Goal: Task Accomplishment & Management: Manage account settings

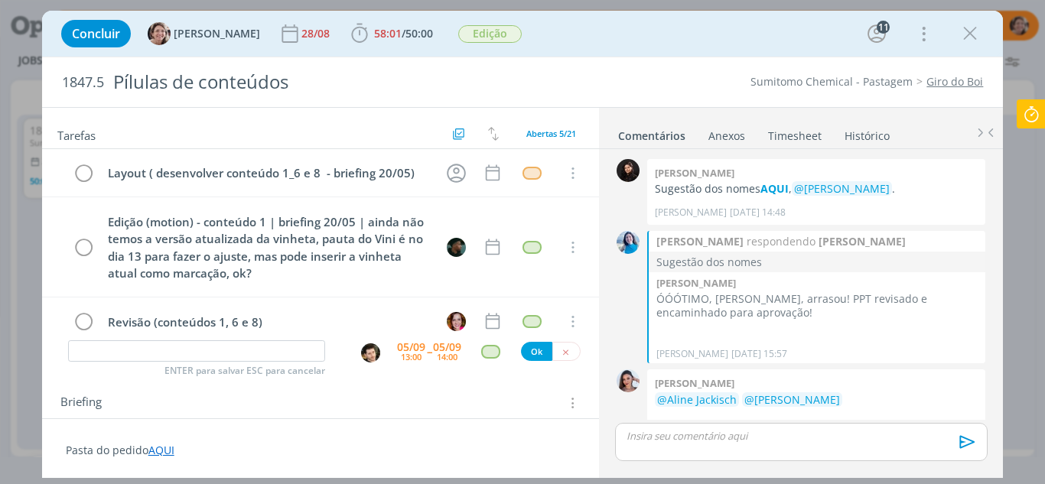
scroll to position [2224, 0]
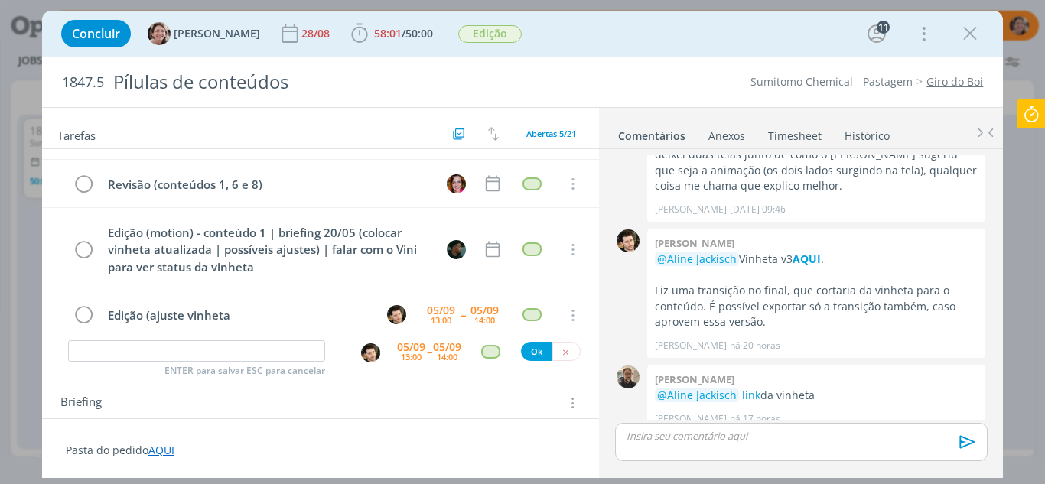
click at [1027, 122] on icon at bounding box center [1031, 114] width 28 height 30
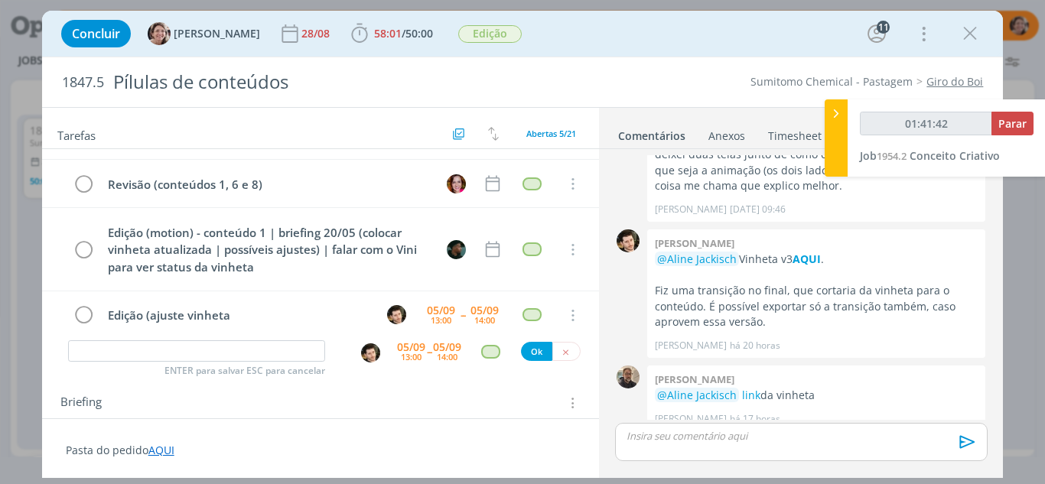
type input "01:41:43"
click at [1014, 129] on span "Parar" at bounding box center [1012, 123] width 28 height 15
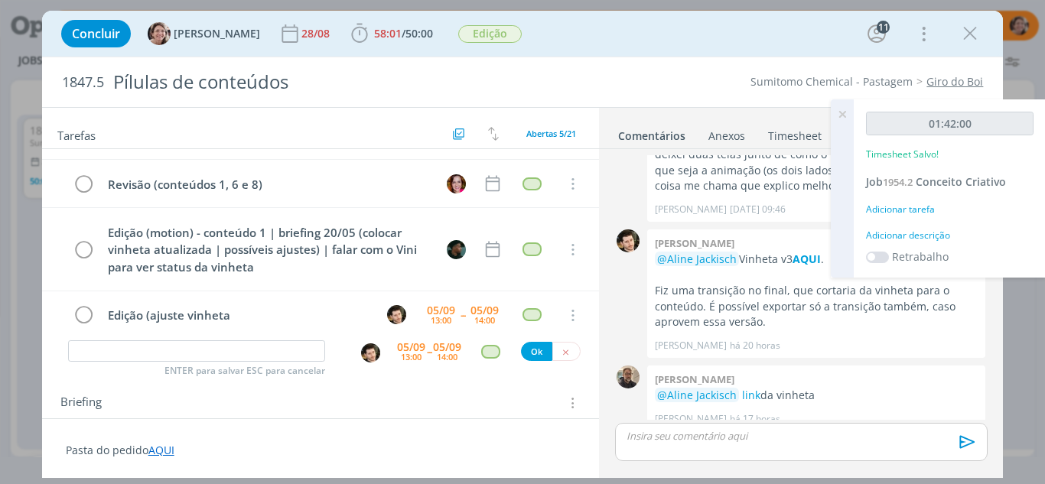
click at [844, 117] on icon at bounding box center [842, 114] width 28 height 30
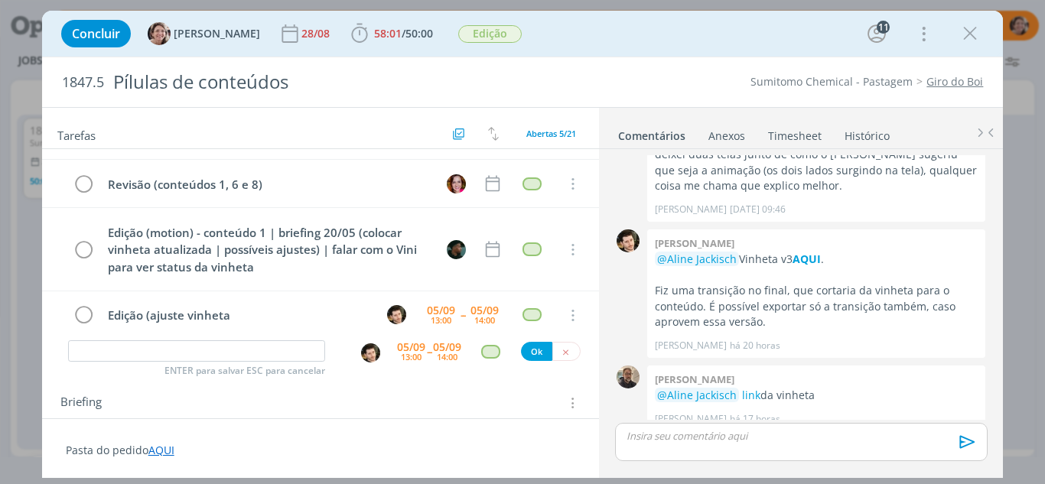
drag, startPoint x: 972, startPoint y: 37, endPoint x: 766, endPoint y: 474, distance: 482.5
click at [974, 37] on icon "dialog" at bounding box center [970, 33] width 23 height 23
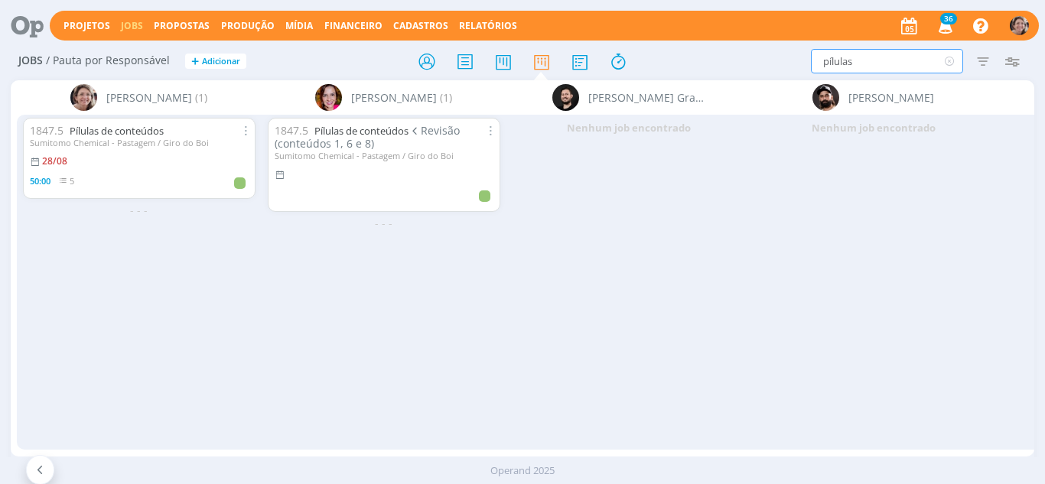
click at [787, 41] on div "Projetos Jobs Propostas Produção [GEOGRAPHIC_DATA] Financeiro Cadastros Relatór…" at bounding box center [522, 242] width 1045 height 484
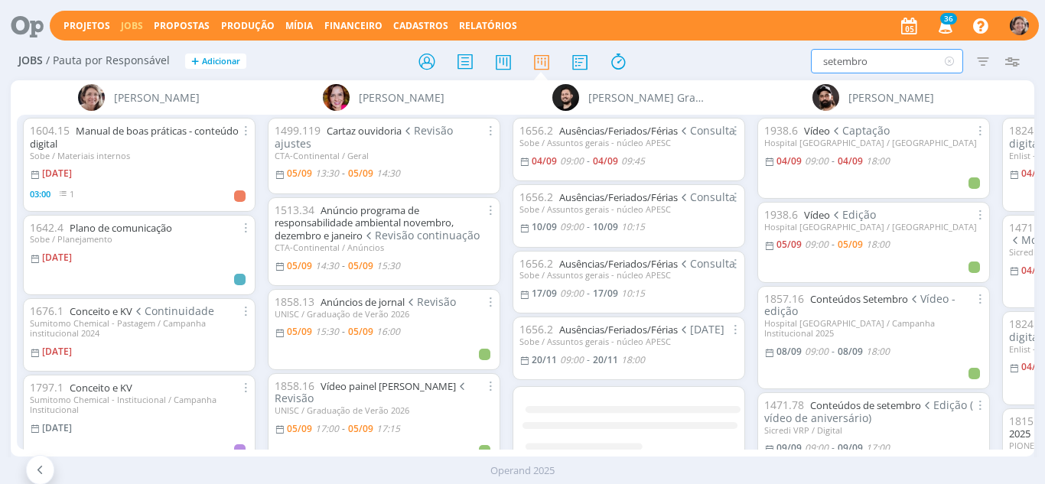
type input "setembro"
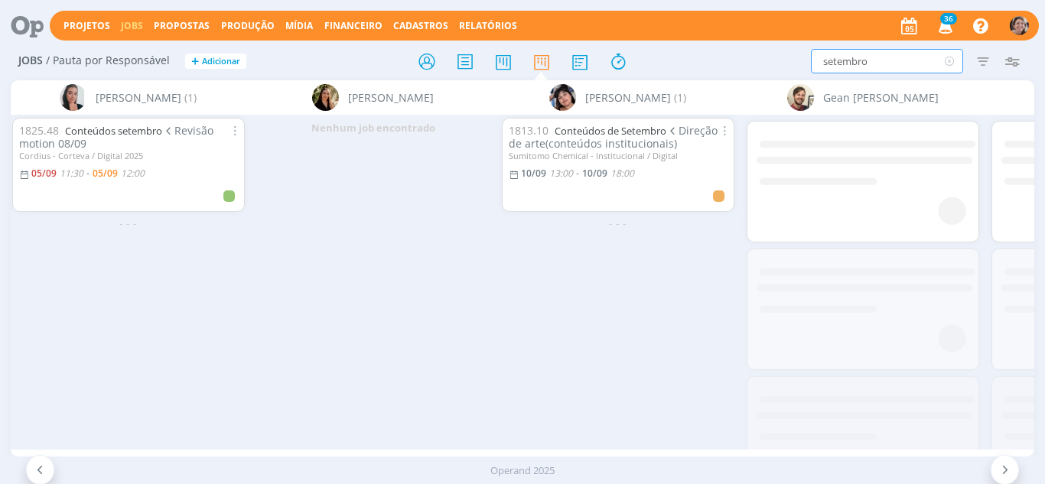
scroll to position [0, 1235]
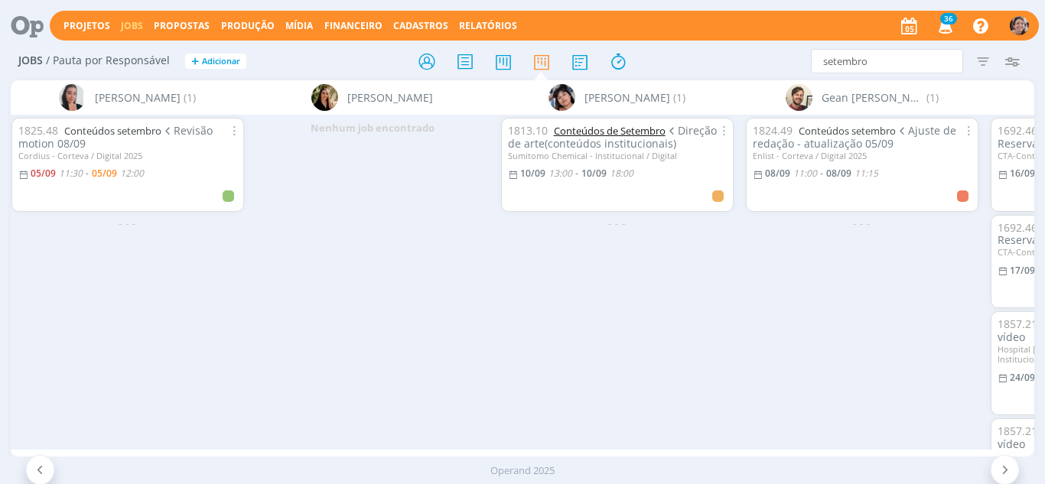
click at [604, 130] on link "Conteúdos de Setembro" at bounding box center [610, 131] width 112 height 14
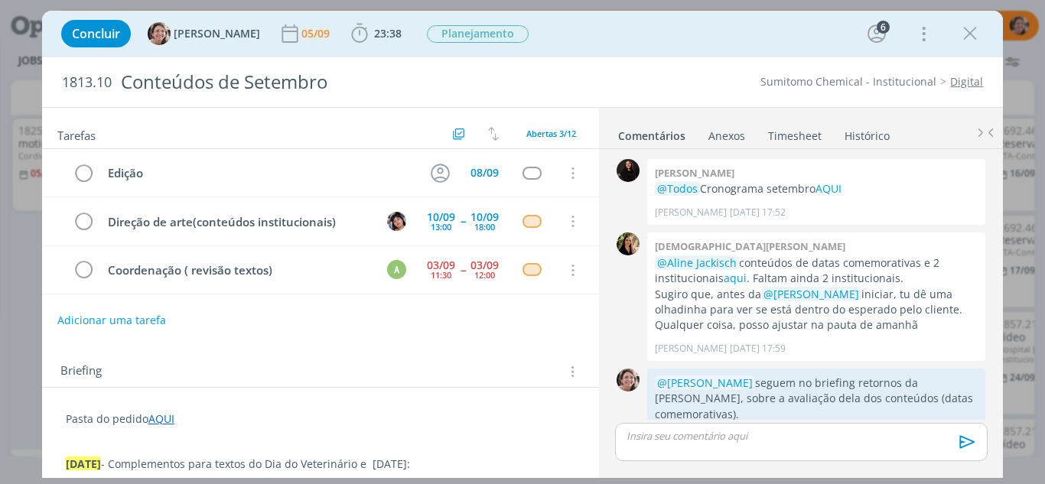
scroll to position [406, 0]
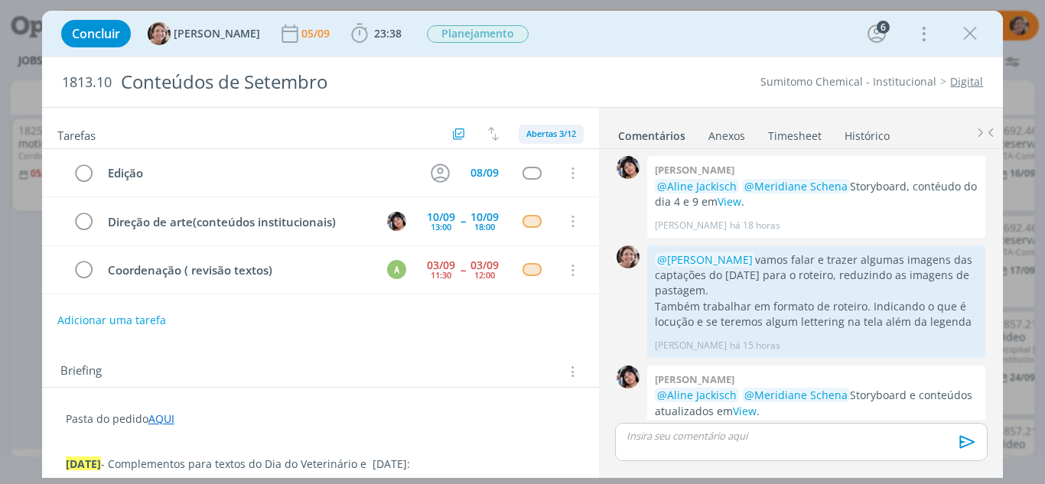
click at [532, 136] on span "Abertas 3/12" at bounding box center [551, 133] width 50 height 11
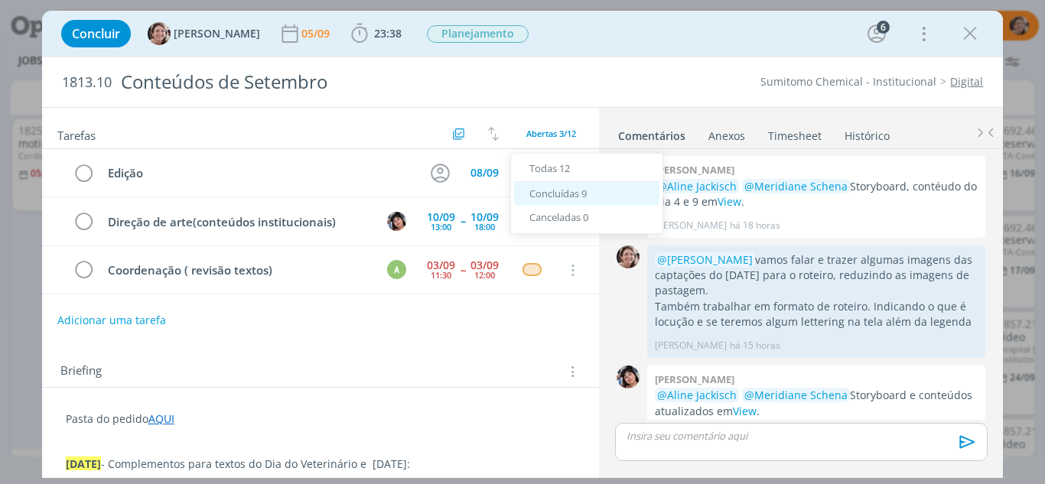
click at [558, 197] on span "Concluídas 9" at bounding box center [557, 194] width 57 height 14
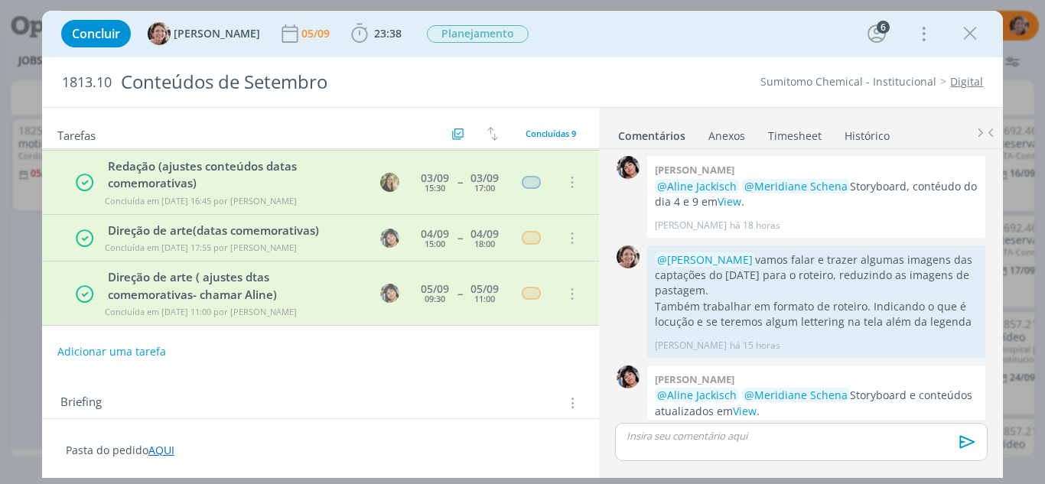
scroll to position [281, 0]
click at [548, 129] on span "Concluídas 9" at bounding box center [551, 133] width 50 height 11
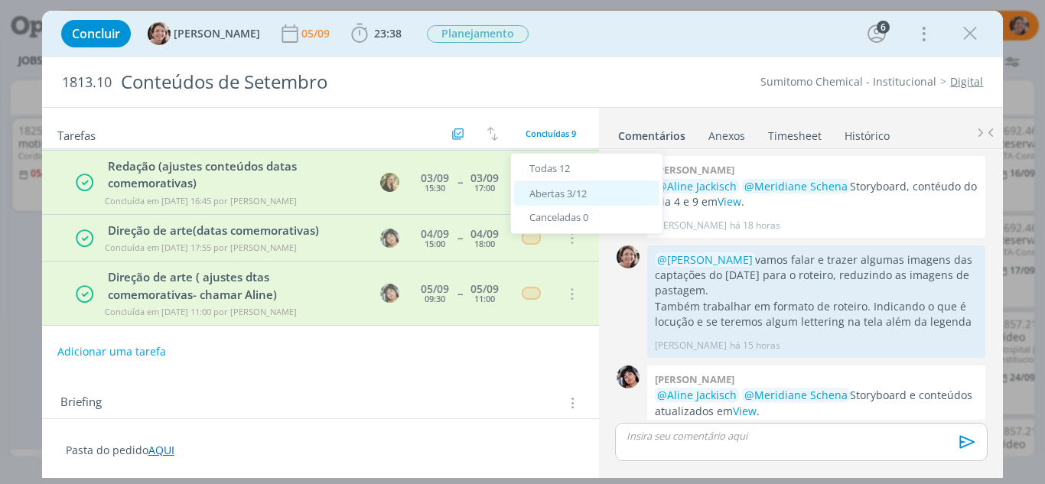
click at [563, 192] on span "Abertas 3/12" at bounding box center [557, 194] width 57 height 14
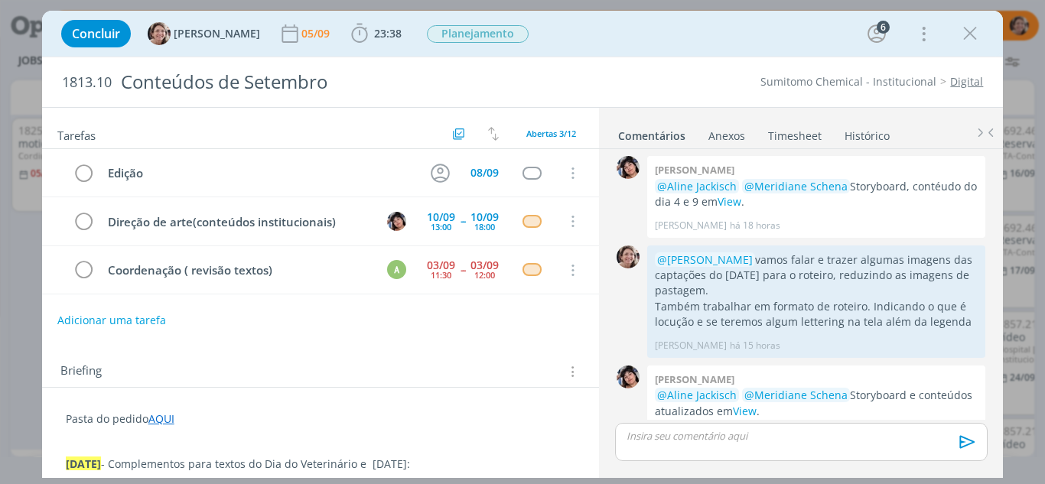
scroll to position [76, 0]
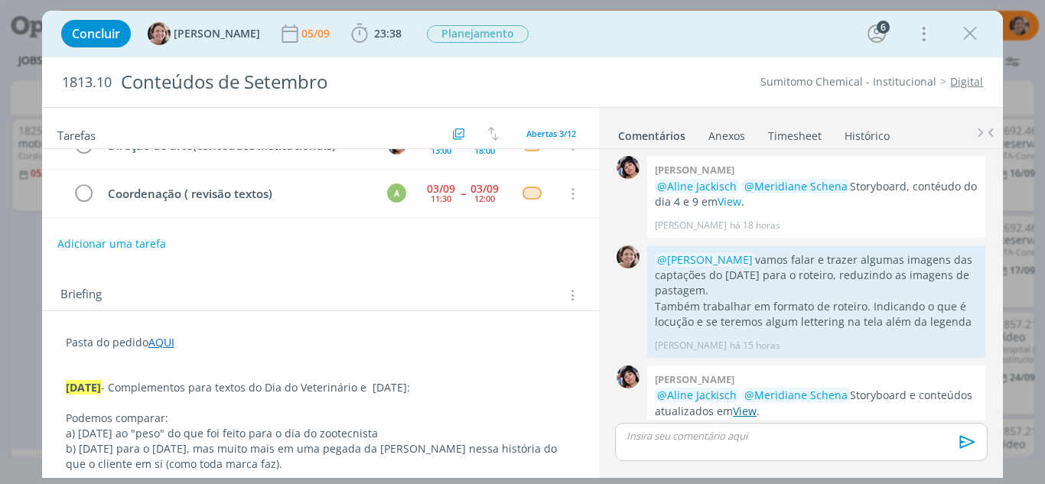
click at [744, 404] on link "View" at bounding box center [745, 411] width 24 height 15
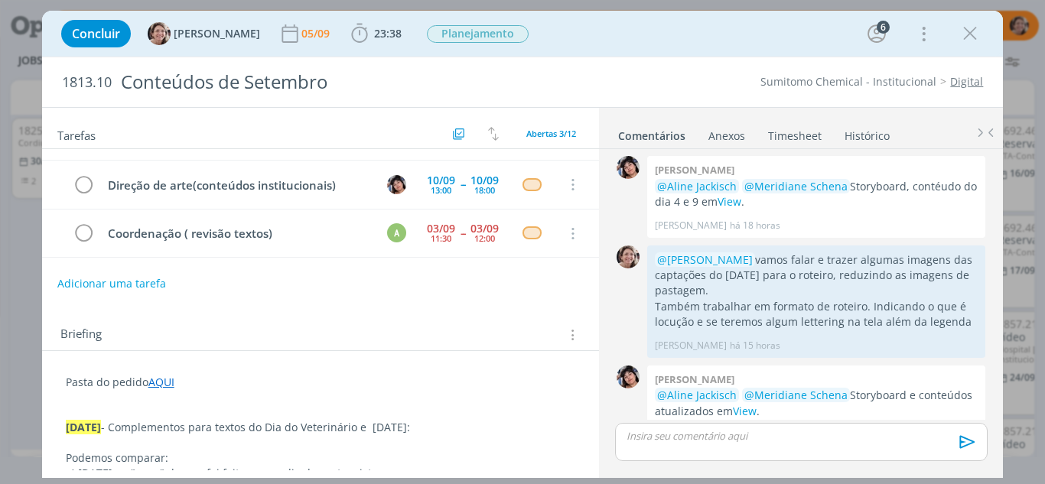
scroll to position [0, 0]
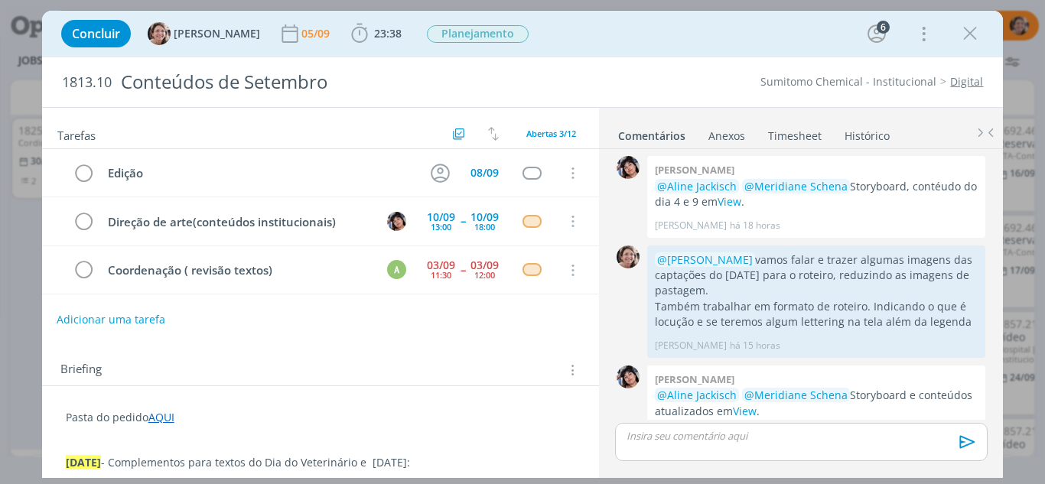
click at [119, 324] on button "Adicionar uma tarefa" at bounding box center [111, 320] width 109 height 26
drag, startPoint x: 124, startPoint y: 321, endPoint x: 59, endPoint y: 317, distance: 65.1
click at [59, 317] on div "Redação ENTER para salvar ESC para cancelar Ok" at bounding box center [321, 319] width 558 height 25
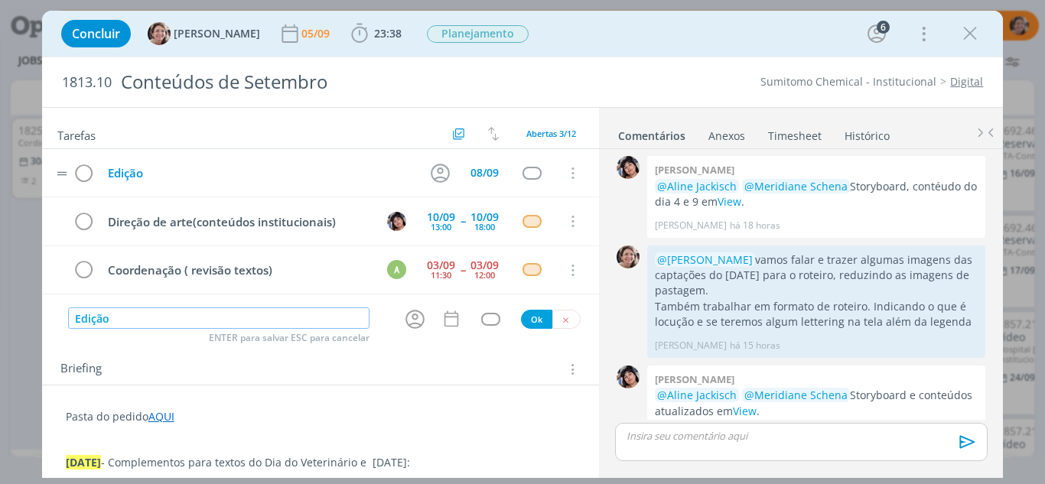
type input "Edição"
click at [210, 174] on div "Edição" at bounding box center [259, 173] width 315 height 19
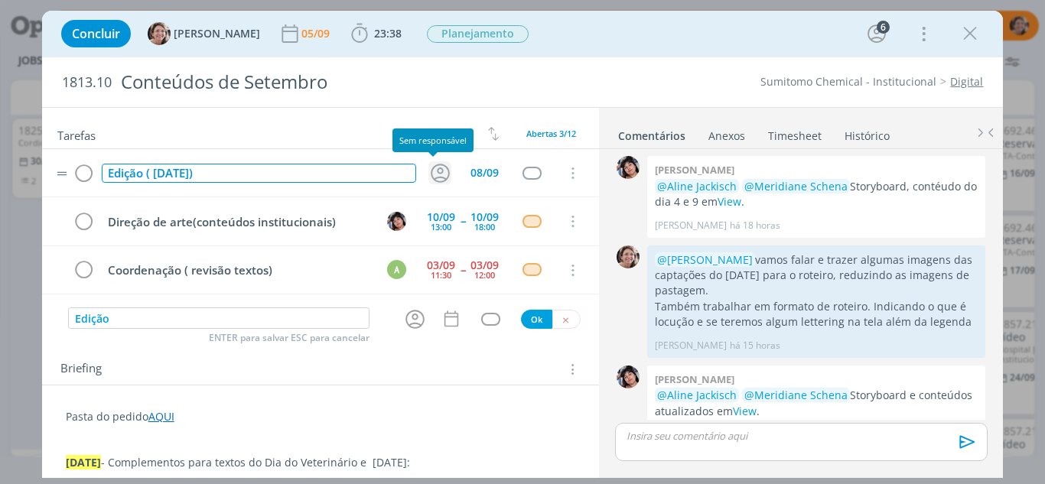
click at [431, 170] on icon "dialog" at bounding box center [440, 173] width 19 height 19
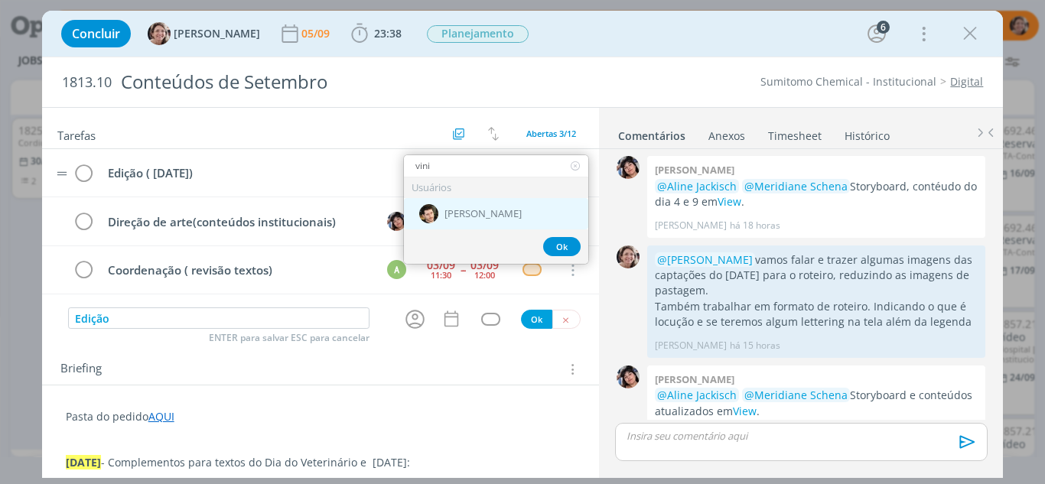
type input "vini"
click at [458, 217] on span "[PERSON_NAME]" at bounding box center [482, 214] width 77 height 12
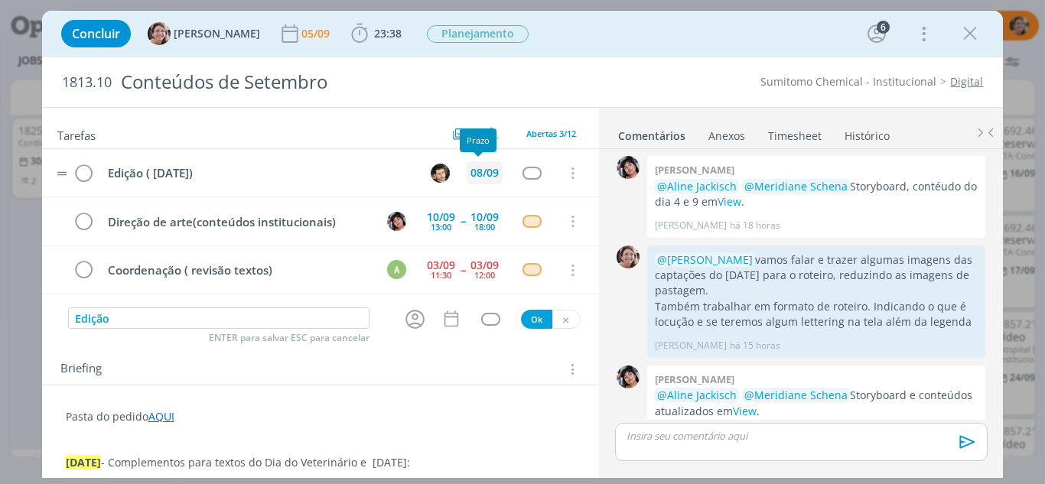
click at [482, 174] on div "08/09" at bounding box center [484, 173] width 28 height 11
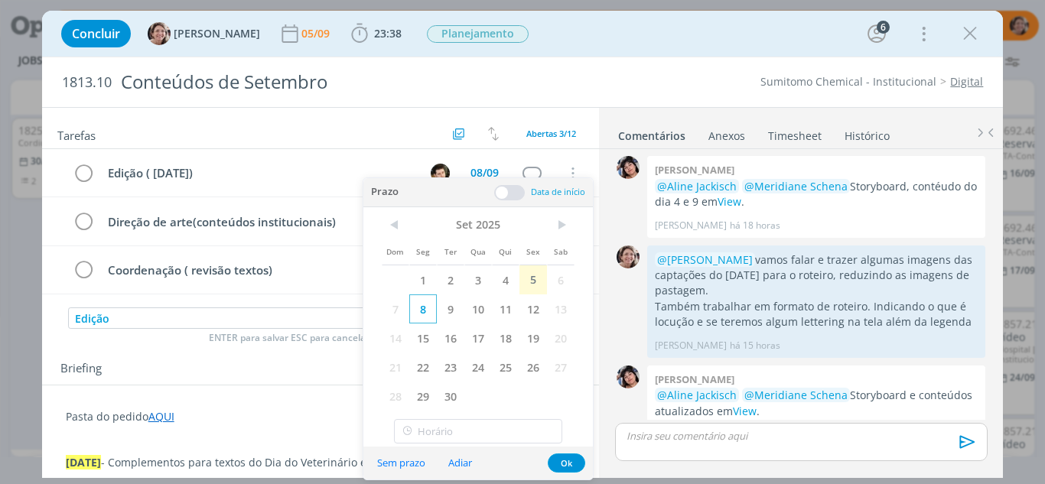
click at [426, 312] on span "8" at bounding box center [423, 309] width 28 height 29
click at [499, 199] on span at bounding box center [509, 192] width 31 height 15
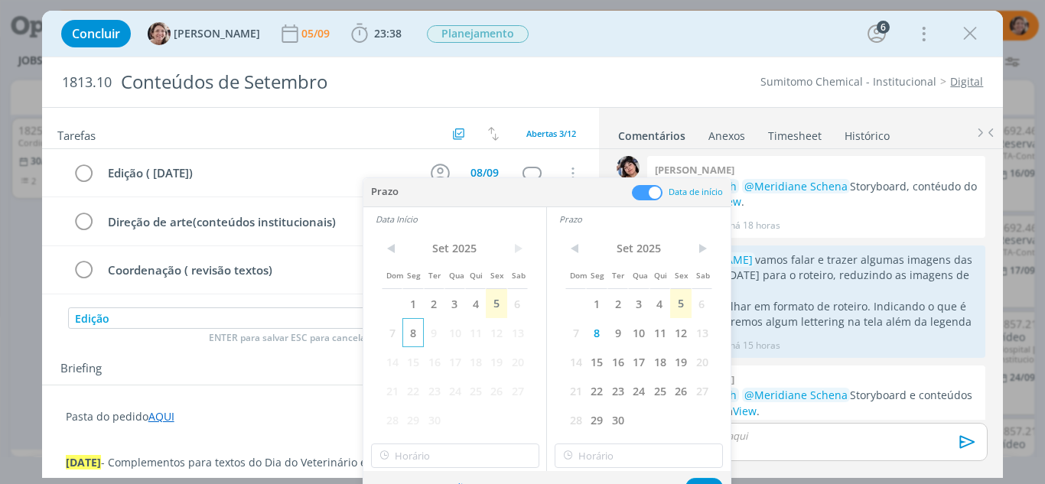
click at [407, 333] on span "8" at bounding box center [412, 332] width 21 height 29
click at [441, 477] on button "Adiar" at bounding box center [460, 487] width 44 height 21
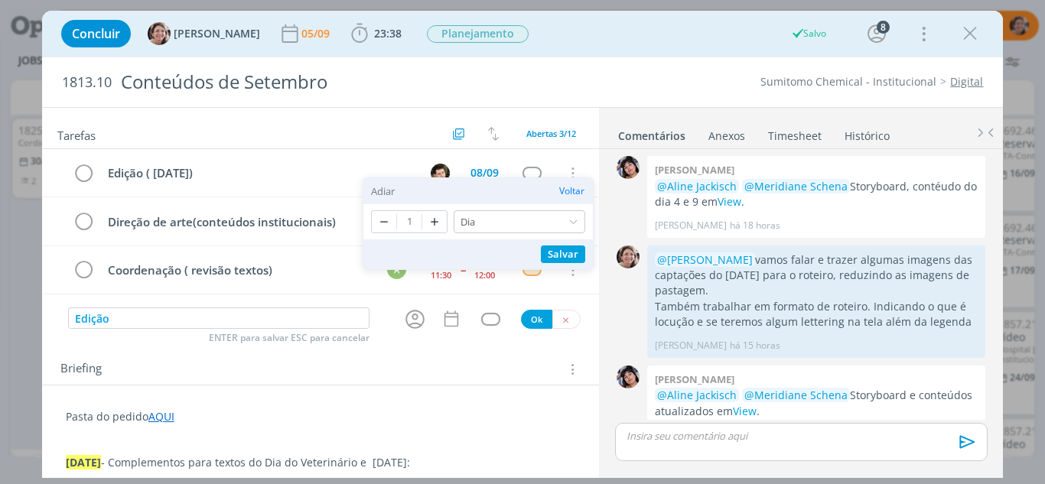
drag, startPoint x: 470, startPoint y: 435, endPoint x: 462, endPoint y: 399, distance: 36.2
click at [470, 434] on p "dialog" at bounding box center [321, 432] width 510 height 15
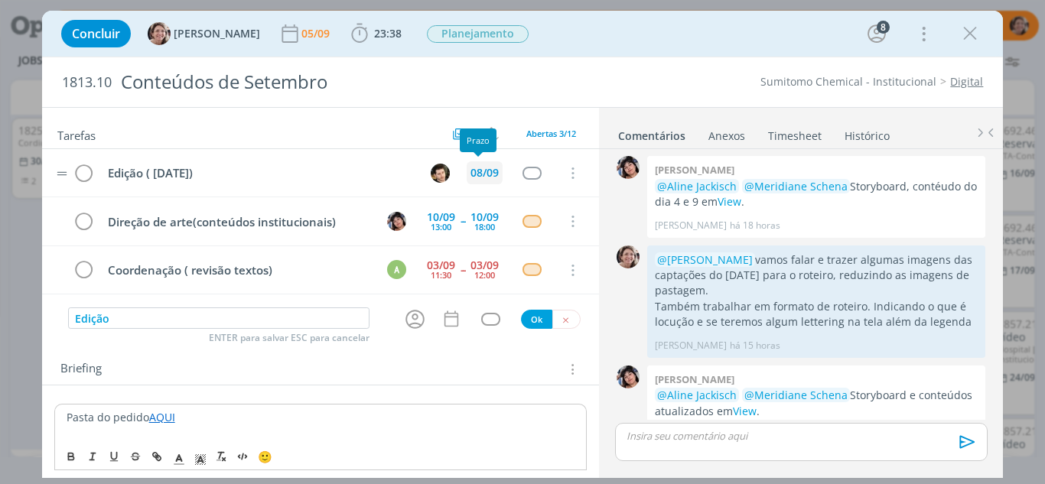
click at [470, 171] on div "08/09" at bounding box center [484, 173] width 28 height 11
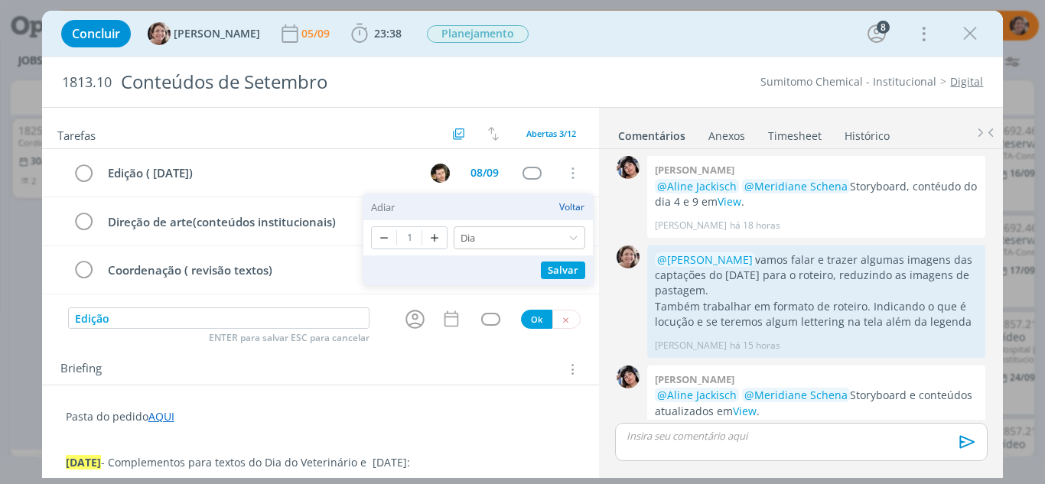
click at [567, 208] on button "Voltar" at bounding box center [571, 207] width 27 height 11
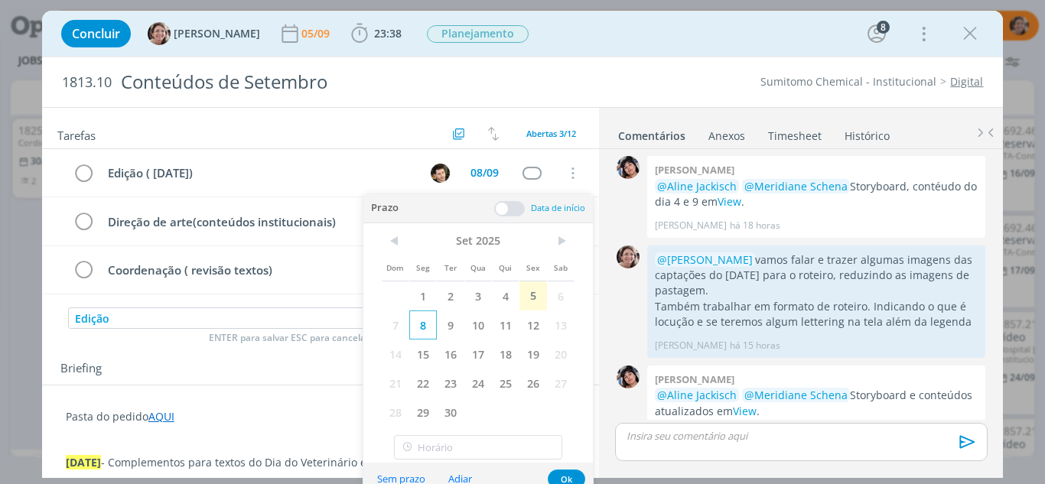
click at [416, 330] on span "8" at bounding box center [423, 325] width 28 height 29
click at [504, 208] on span at bounding box center [509, 208] width 31 height 15
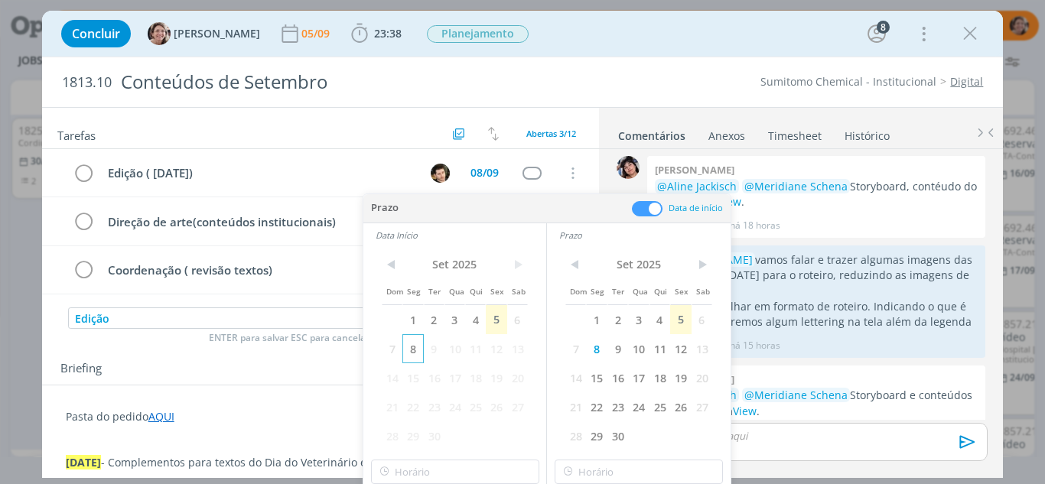
click at [416, 349] on span "8" at bounding box center [412, 348] width 21 height 29
click at [425, 470] on input "12:00" at bounding box center [455, 472] width 168 height 24
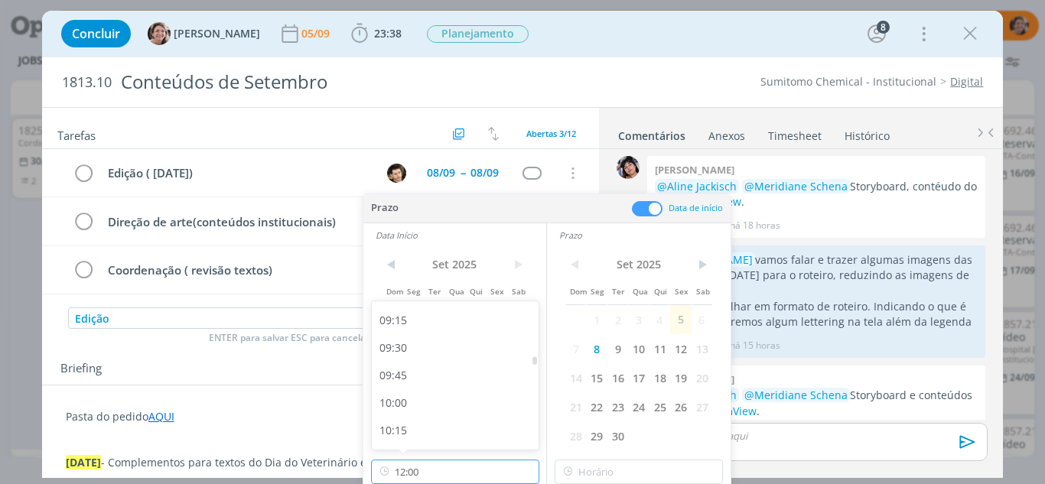
scroll to position [976, 0]
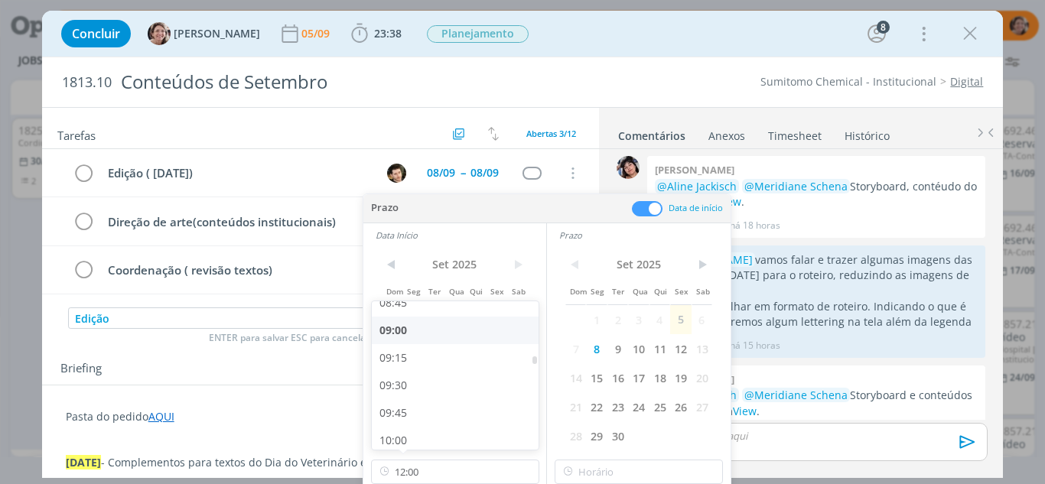
click at [410, 331] on div "09:00" at bounding box center [457, 331] width 171 height 28
type input "09:00"
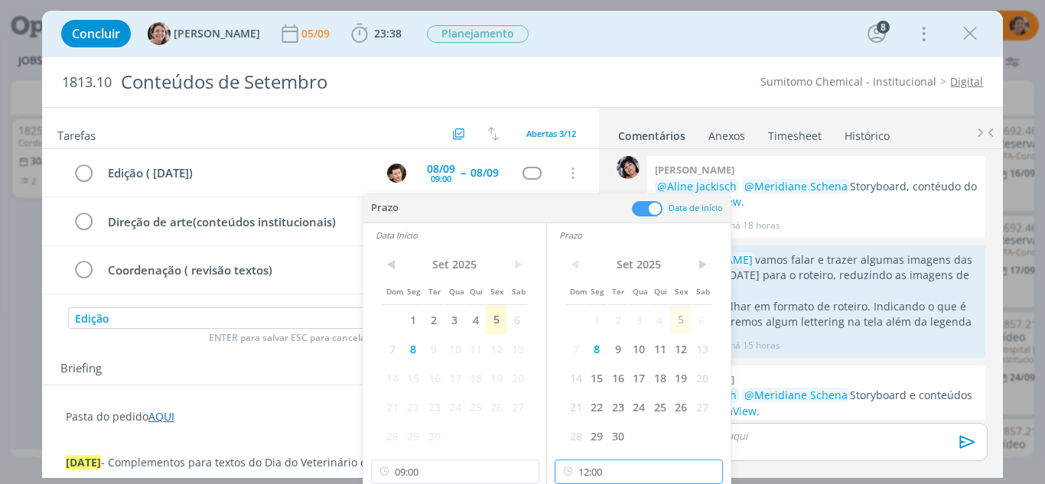
click at [604, 473] on input "12:00" at bounding box center [639, 472] width 168 height 24
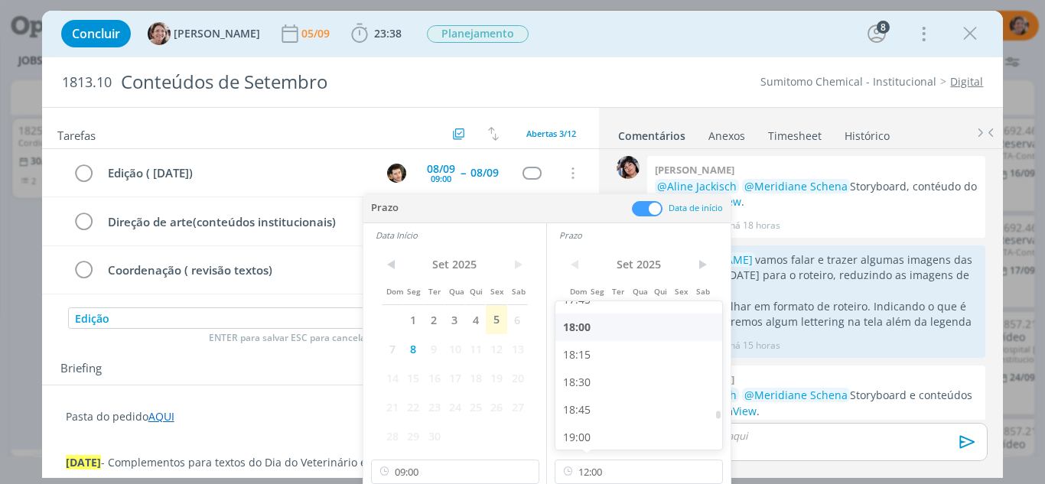
click at [584, 326] on div "18:00" at bounding box center [640, 328] width 171 height 28
type input "18:00"
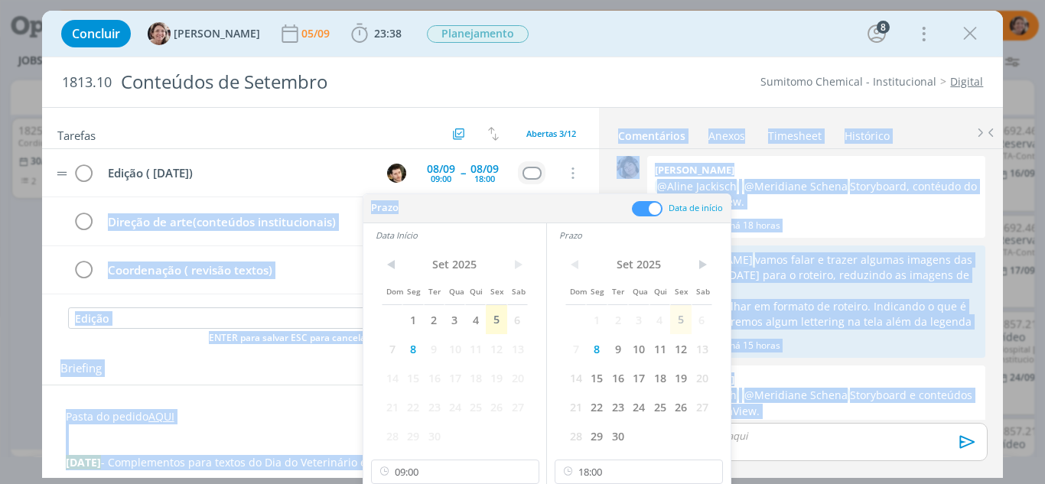
drag, startPoint x: 534, startPoint y: 207, endPoint x: 522, endPoint y: 177, distance: 31.5
click at [522, 177] on body "Projetos Jobs Propostas Produção [GEOGRAPHIC_DATA] Financeiro Cadastros Relatór…" at bounding box center [522, 242] width 1045 height 484
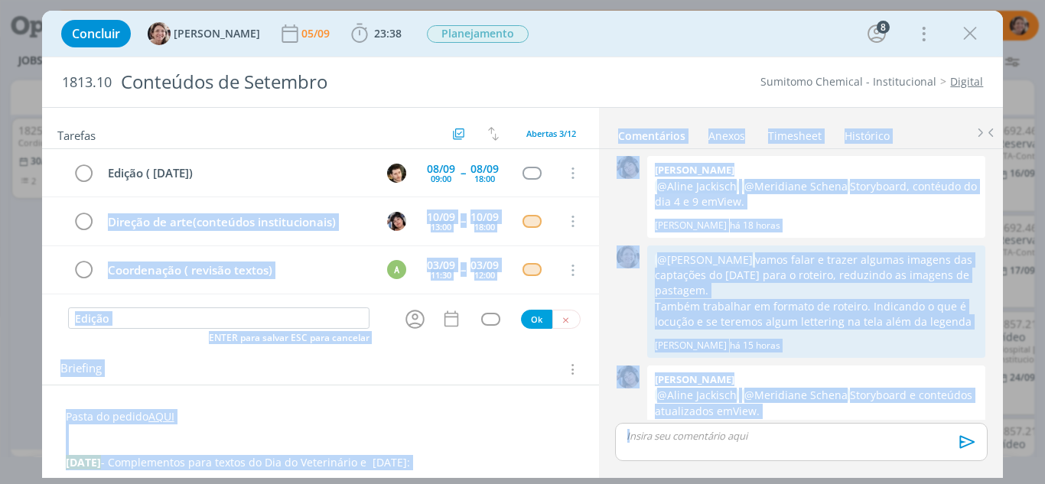
click at [491, 441] on p "dialog" at bounding box center [321, 447] width 510 height 15
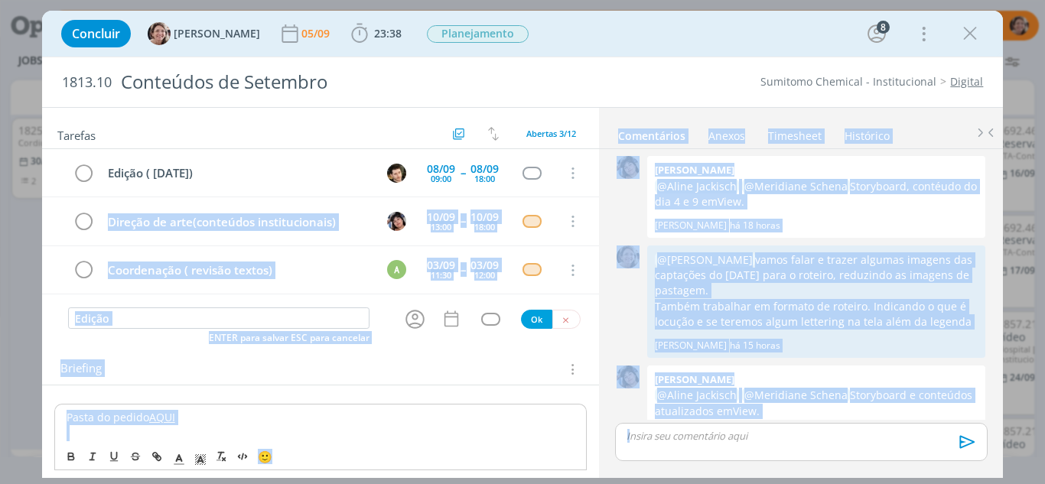
drag, startPoint x: 498, startPoint y: 431, endPoint x: 451, endPoint y: 432, distance: 46.7
click at [450, 430] on p "dialog" at bounding box center [321, 432] width 509 height 15
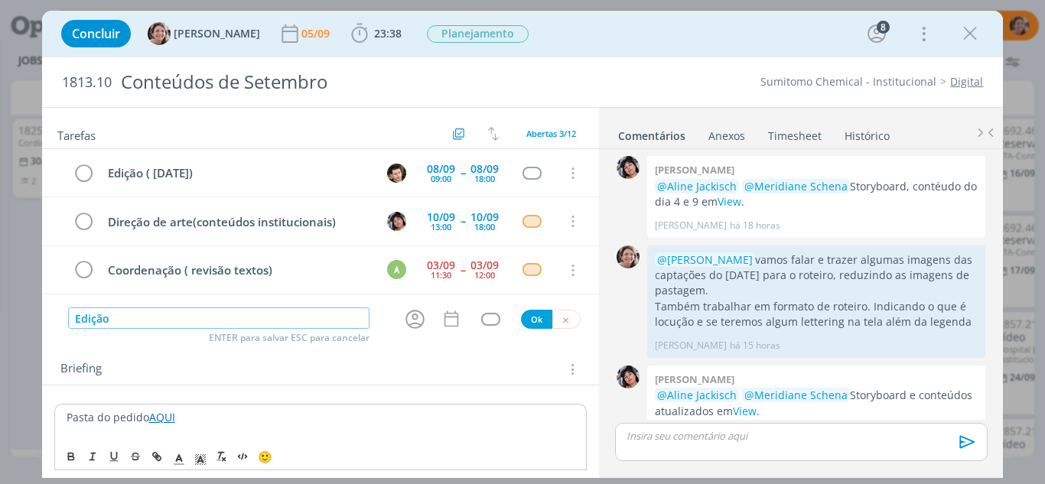
click at [138, 313] on input "Edição" at bounding box center [219, 318] width 302 height 21
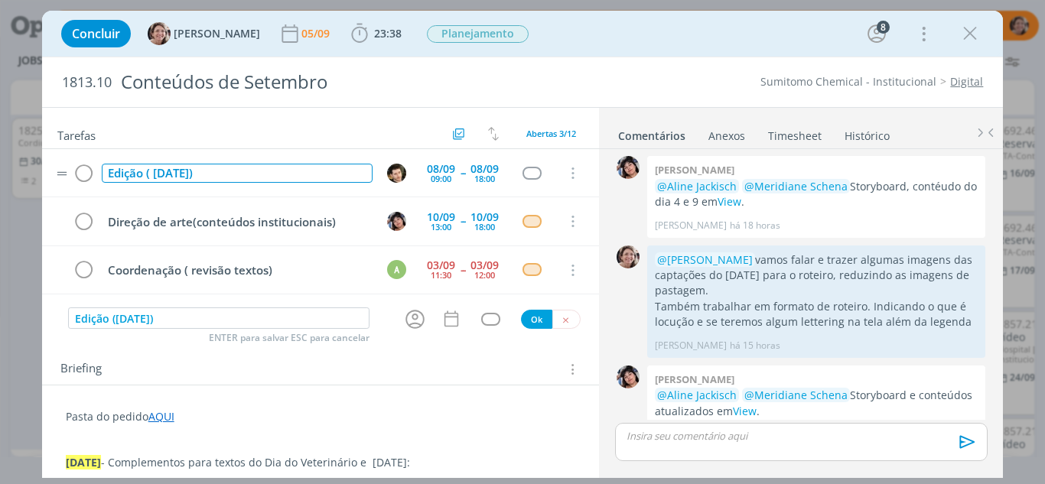
click at [228, 174] on div "Edição ( [DATE])" at bounding box center [238, 173] width 272 height 19
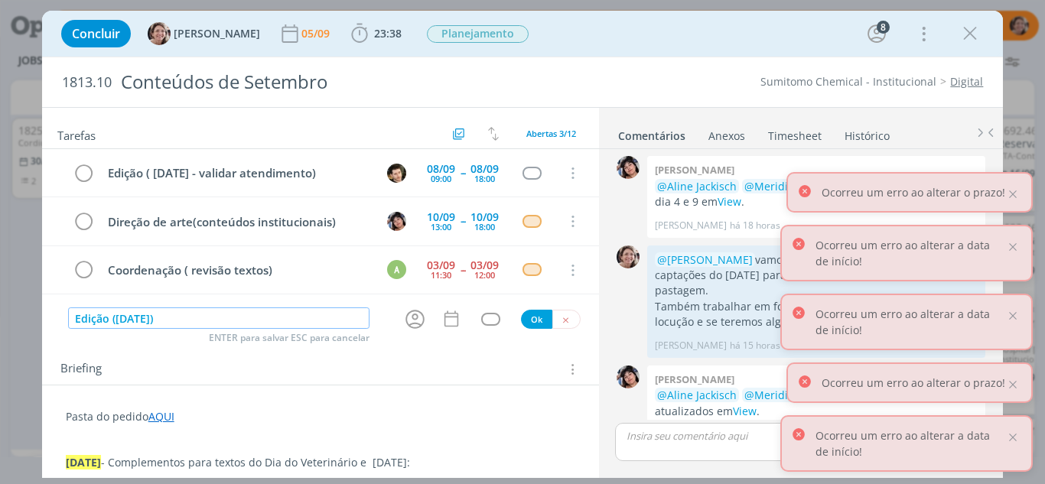
click at [185, 321] on input "Edição ([DATE])" at bounding box center [219, 318] width 302 height 21
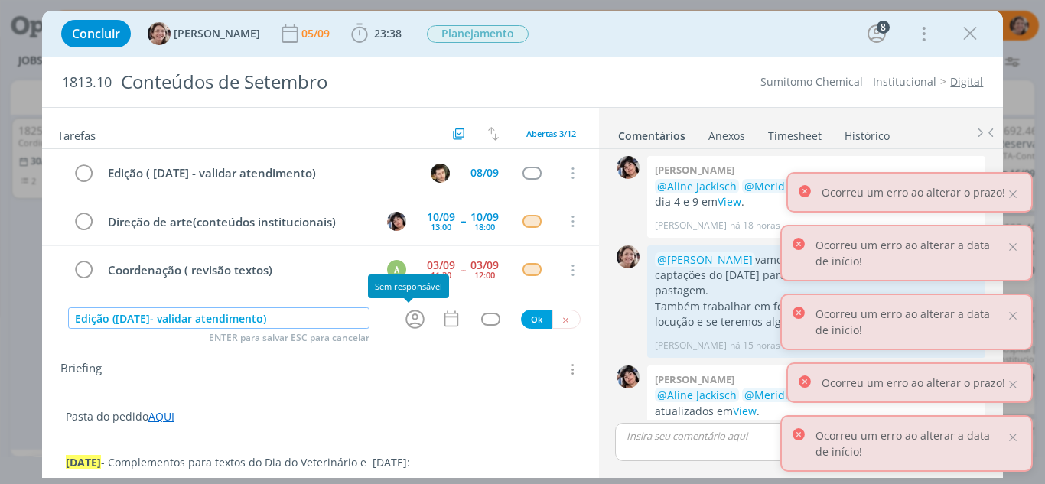
click at [413, 327] on icon "dialog" at bounding box center [414, 319] width 19 height 19
type input "Edição ([DATE]- validar atendimento)"
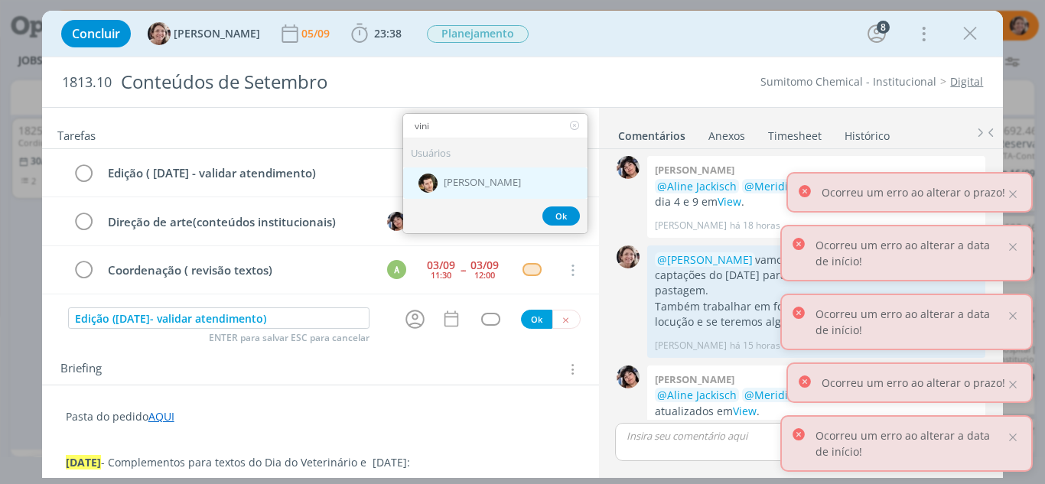
type input "vini"
click at [492, 183] on span "[PERSON_NAME]" at bounding box center [482, 183] width 77 height 12
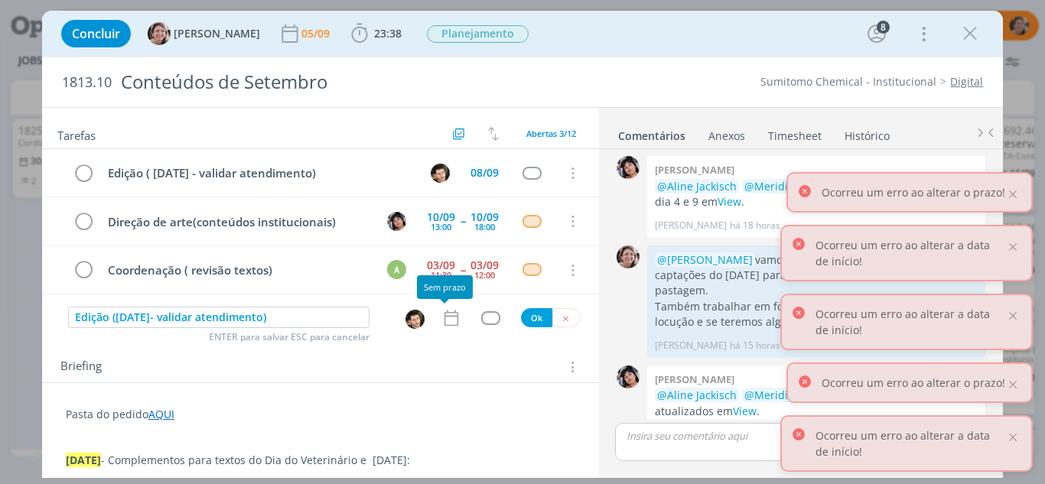
click at [444, 326] on icon "dialog" at bounding box center [451, 318] width 14 height 16
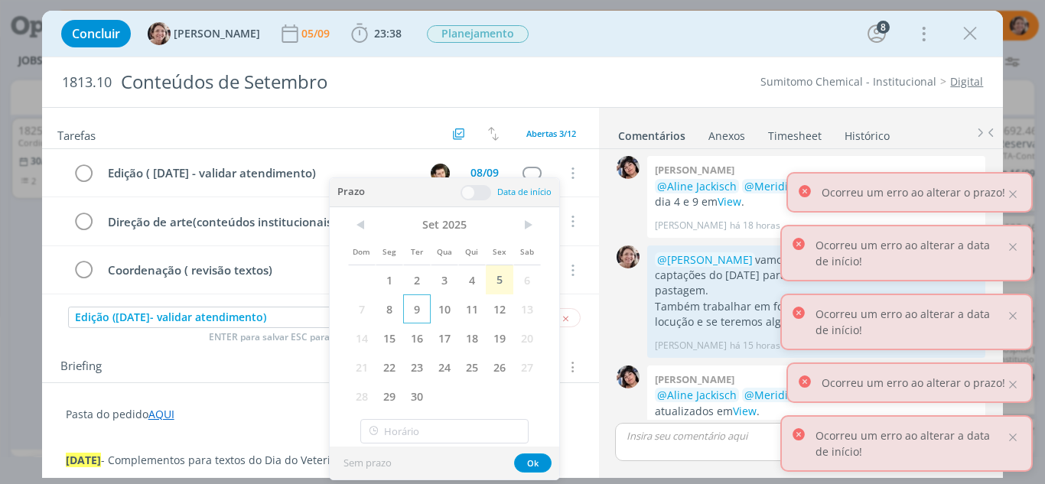
click at [418, 311] on span "9" at bounding box center [417, 309] width 28 height 29
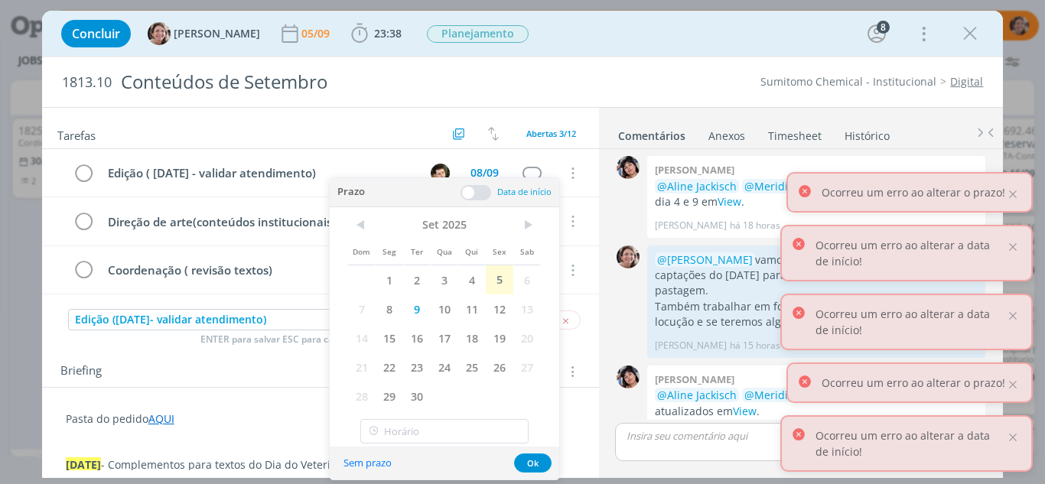
click at [473, 194] on span at bounding box center [476, 192] width 31 height 15
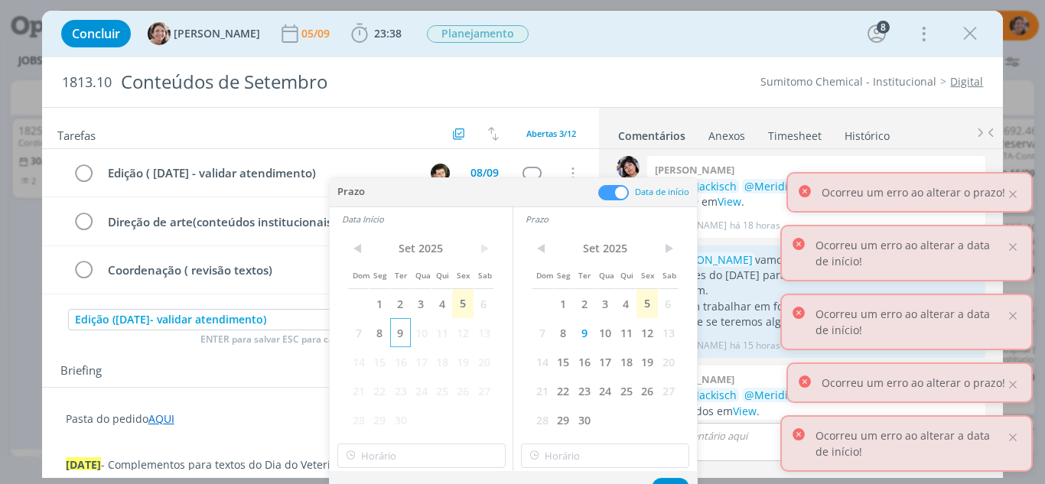
click at [401, 333] on span "9" at bounding box center [400, 332] width 21 height 29
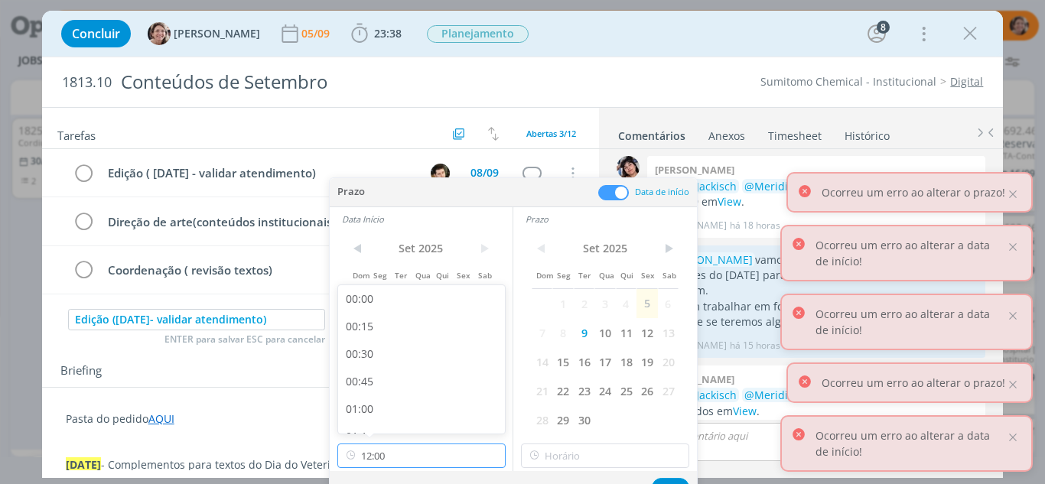
click at [383, 457] on input "12:00" at bounding box center [421, 456] width 168 height 24
click at [379, 320] on div "09:00" at bounding box center [423, 315] width 171 height 28
type input "09:00"
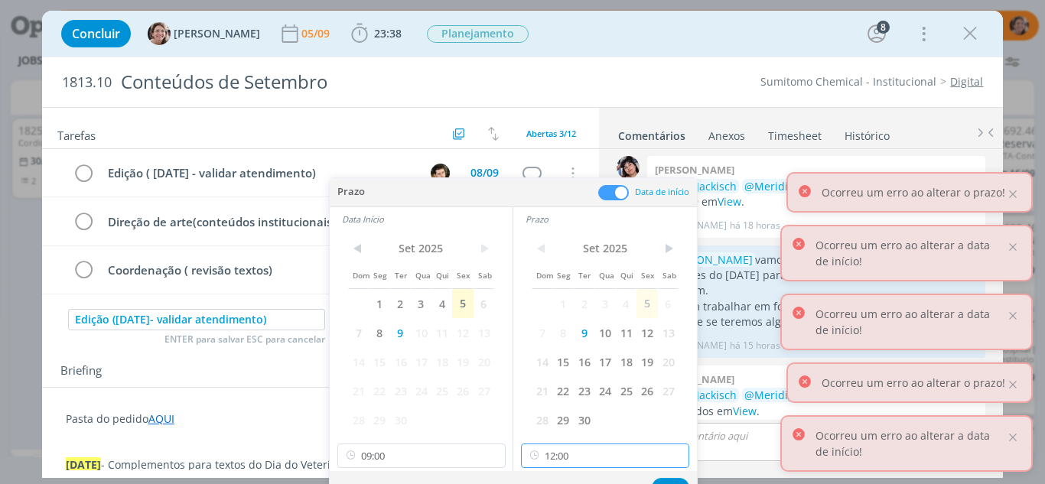
click at [549, 454] on input "12:00" at bounding box center [605, 456] width 168 height 24
click at [573, 377] on div "18:00" at bounding box center [607, 388] width 171 height 28
type input "18:00"
click at [666, 478] on button "Ok" at bounding box center [670, 487] width 37 height 19
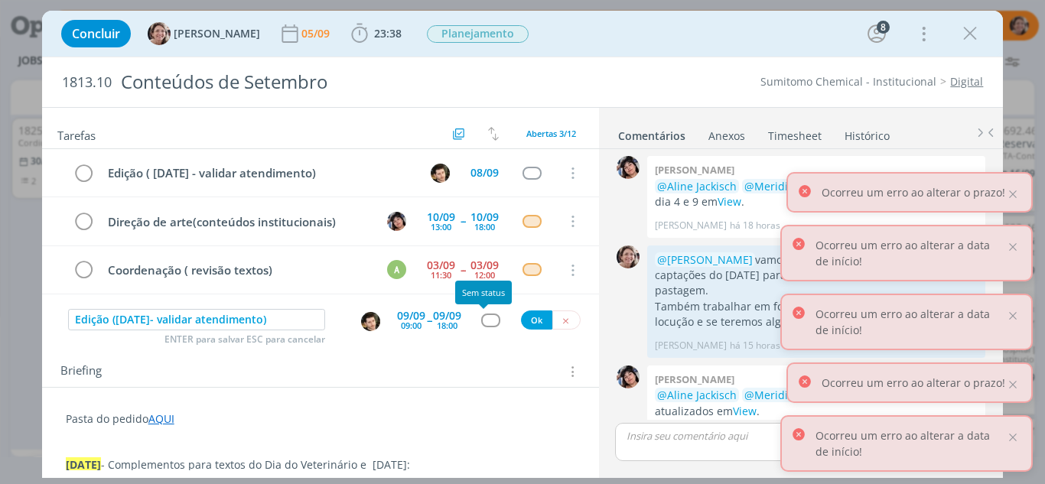
click at [485, 321] on div "dialog" at bounding box center [490, 320] width 19 height 13
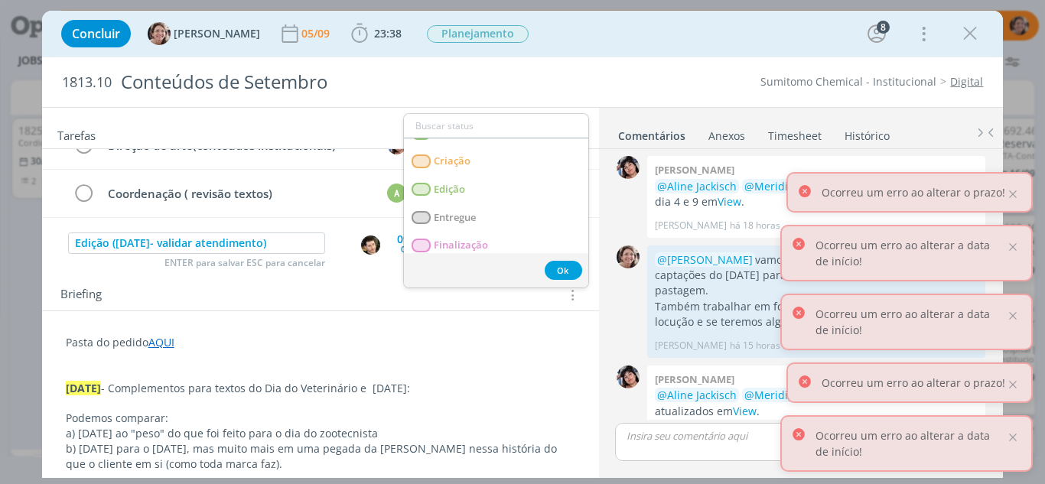
scroll to position [105, 0]
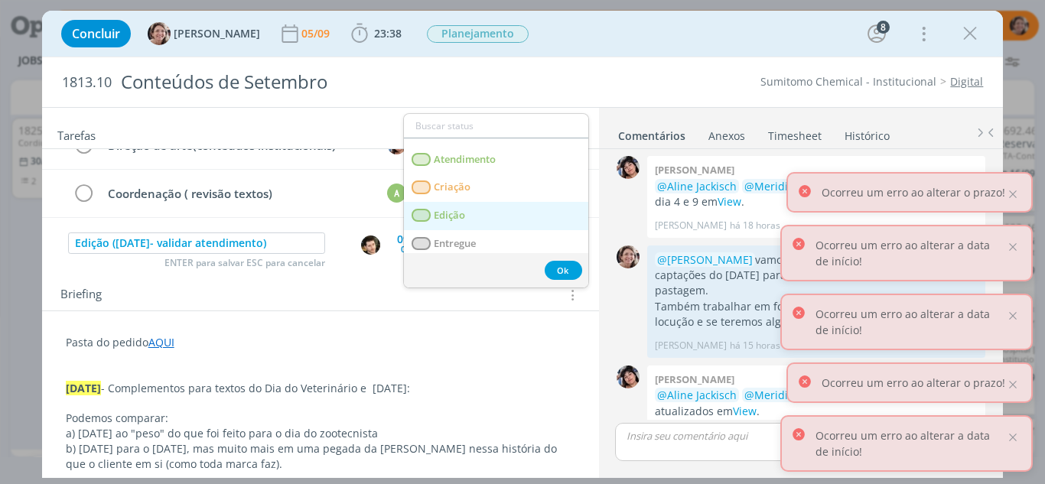
click at [460, 216] on span "Edição" at bounding box center [449, 216] width 31 height 12
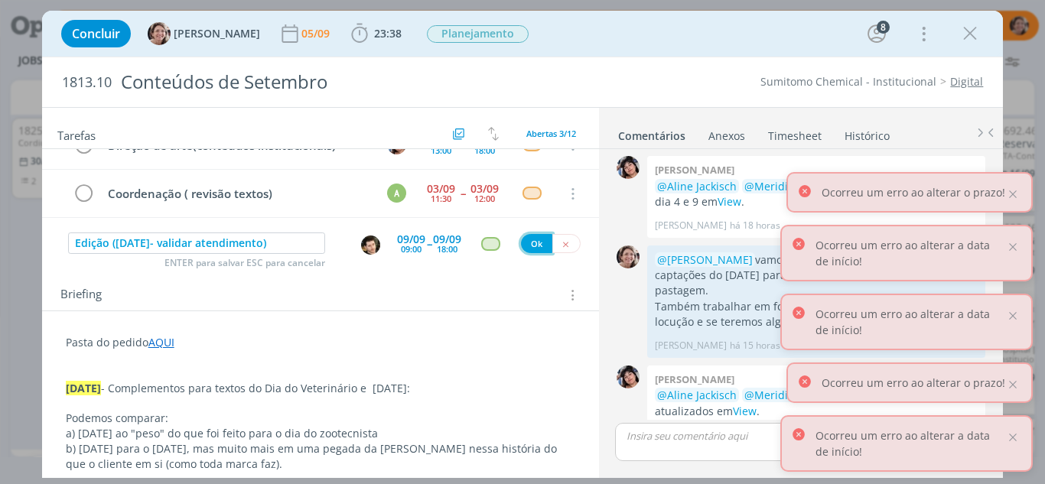
click at [527, 247] on button "Ok" at bounding box center [536, 243] width 31 height 19
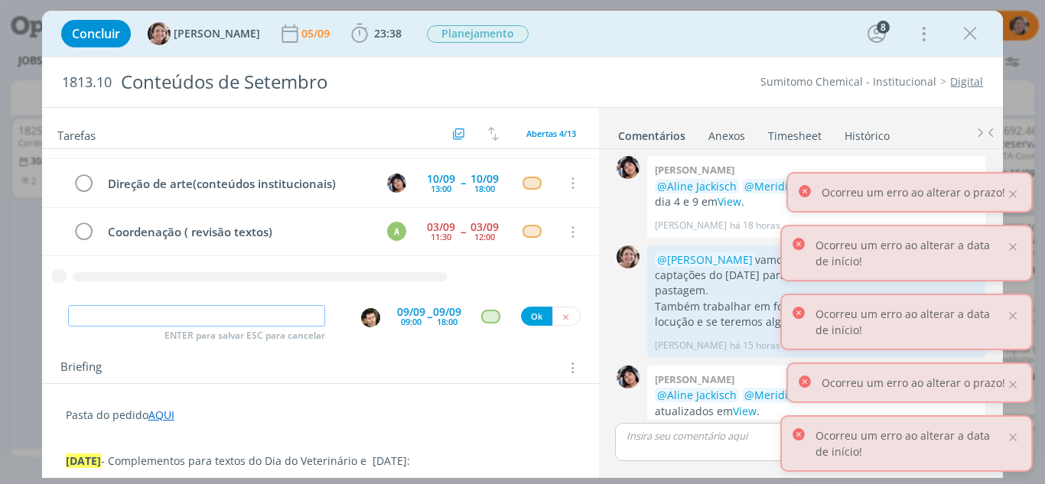
scroll to position [0, 0]
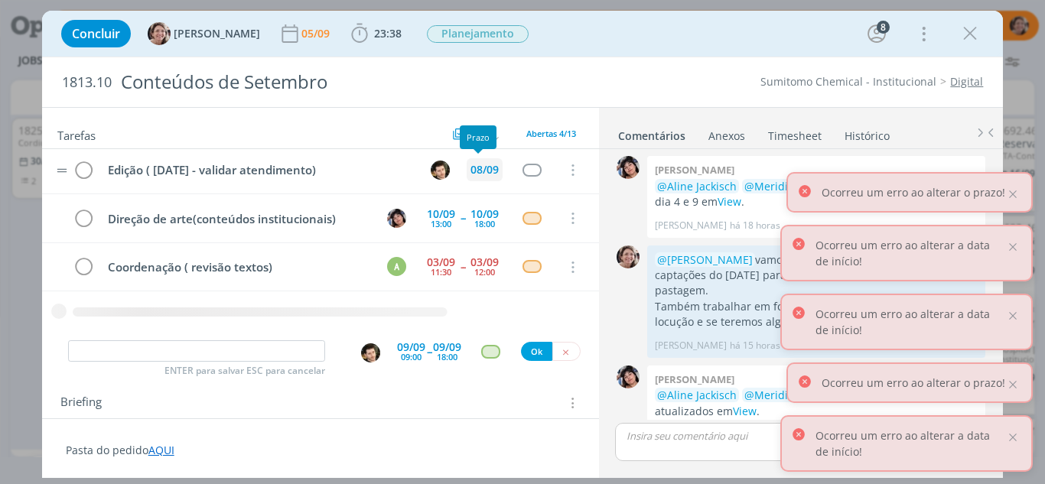
click at [475, 171] on div "08/09" at bounding box center [484, 169] width 28 height 11
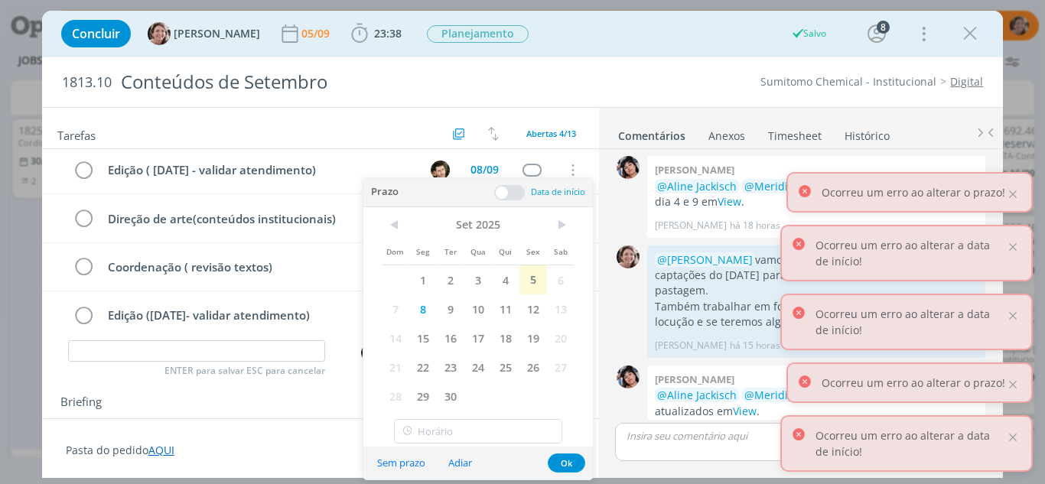
click at [499, 197] on span at bounding box center [509, 192] width 31 height 15
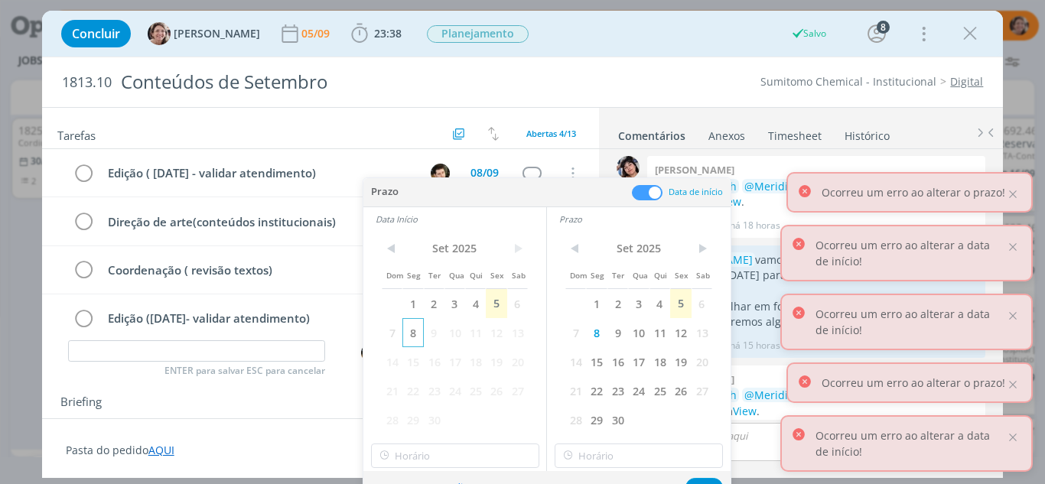
click at [410, 332] on span "8" at bounding box center [412, 332] width 21 height 29
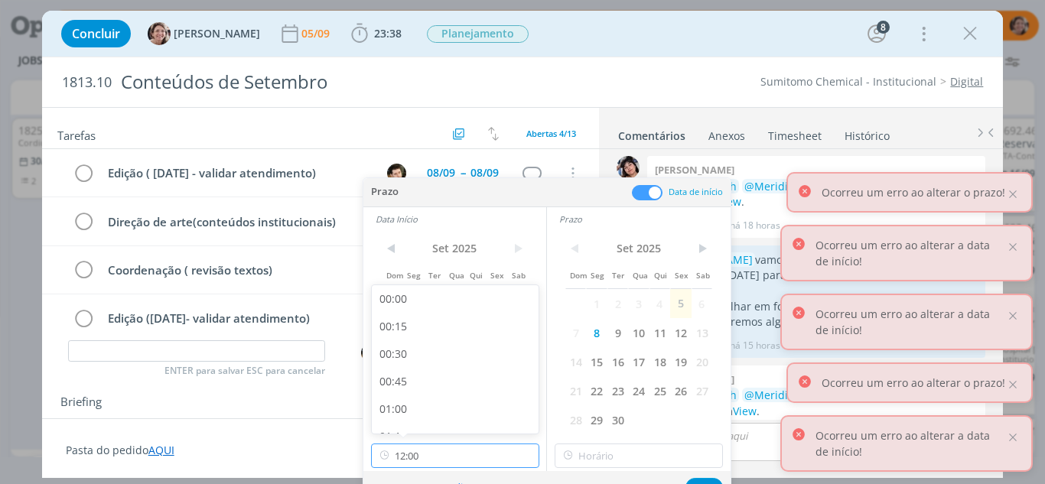
click at [415, 449] on input "12:00" at bounding box center [455, 456] width 168 height 24
click at [422, 317] on div "09:00" at bounding box center [457, 315] width 171 height 28
type input "09:00"
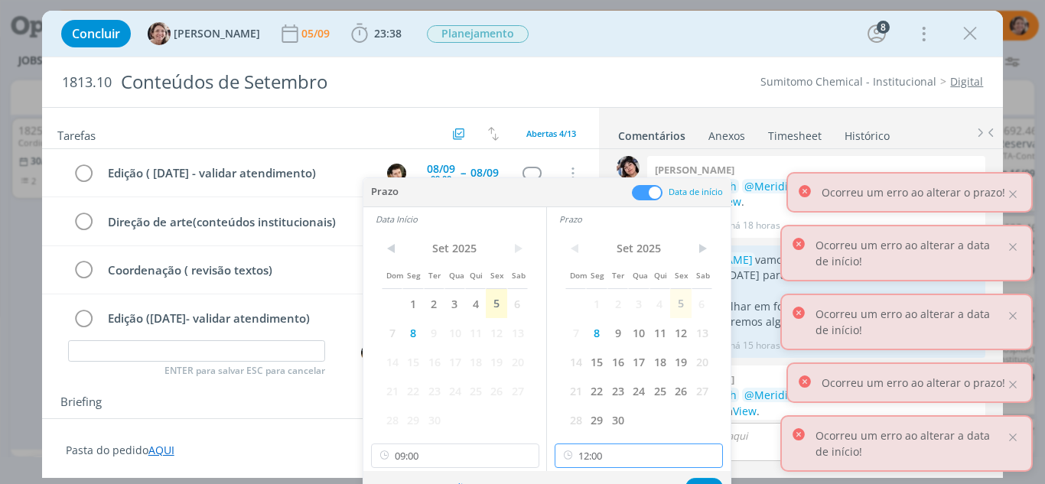
click at [604, 461] on input "12:00" at bounding box center [639, 456] width 168 height 24
click at [587, 397] on div "18:00" at bounding box center [640, 388] width 171 height 28
type input "18:00"
click at [701, 480] on button "Ok" at bounding box center [703, 487] width 37 height 19
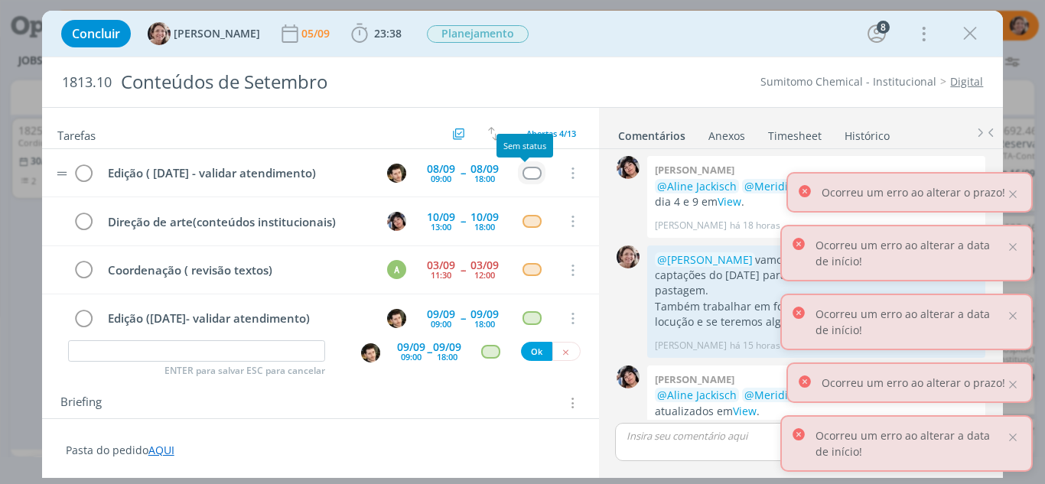
click at [529, 174] on div "dialog" at bounding box center [531, 173] width 19 height 13
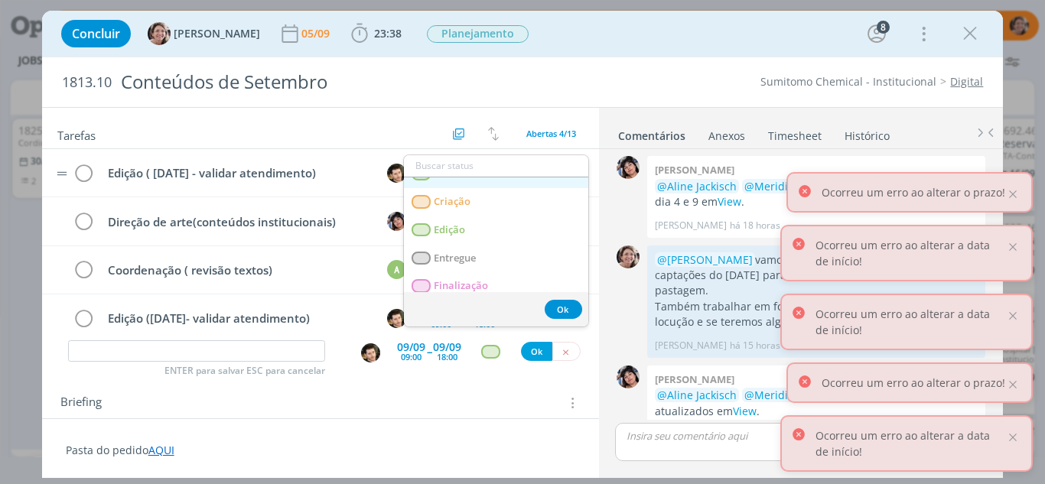
scroll to position [153, 0]
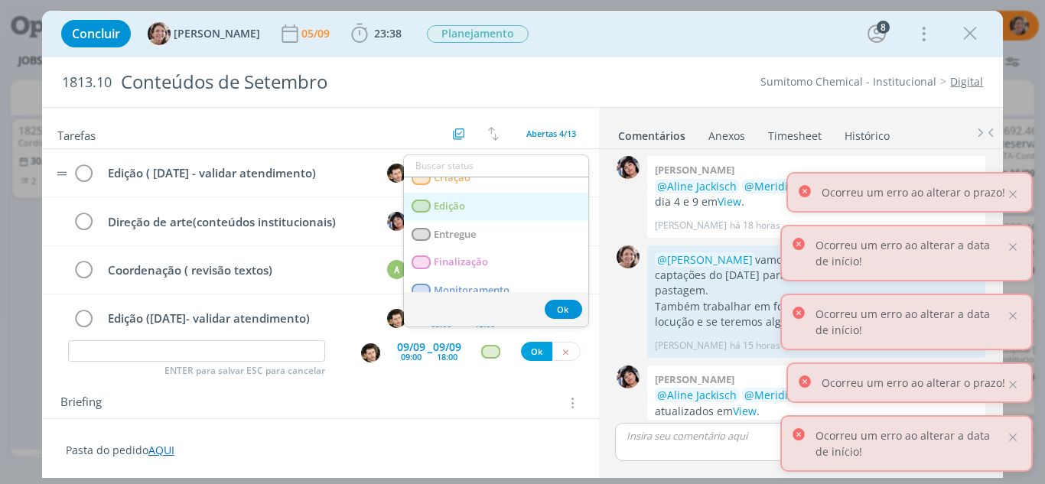
click at [481, 205] on link "Edição" at bounding box center [496, 207] width 184 height 28
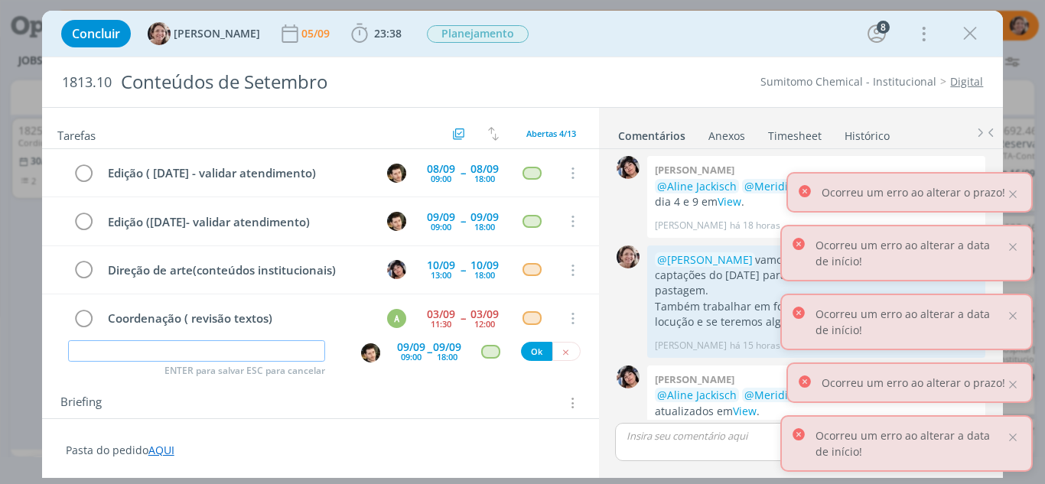
click at [138, 350] on input "dialog" at bounding box center [197, 350] width 258 height 21
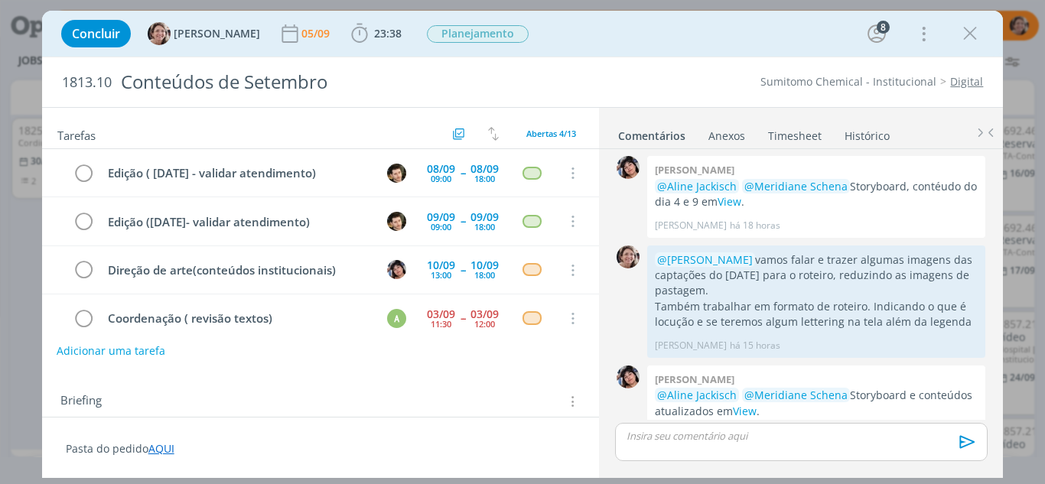
click at [125, 353] on button "Adicionar uma tarefa" at bounding box center [111, 351] width 109 height 26
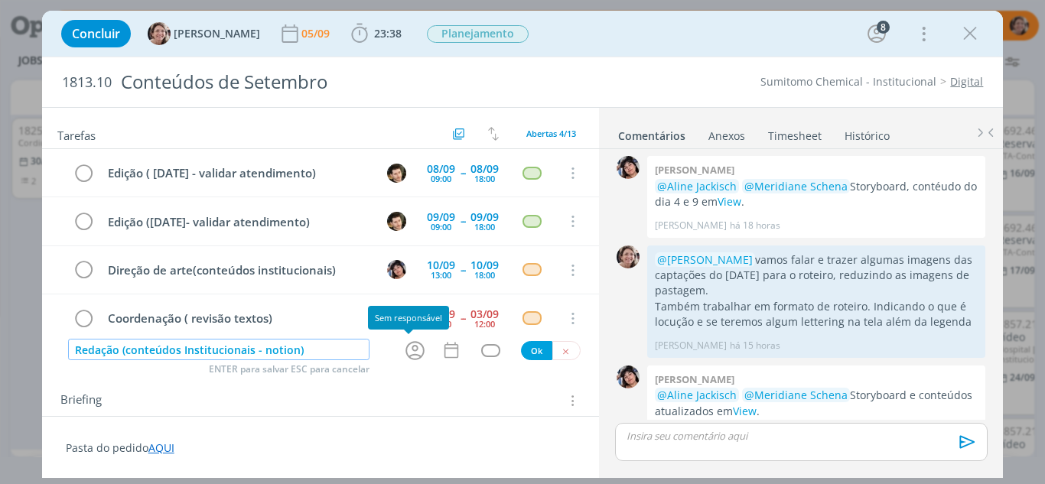
click at [407, 345] on icon "dialog" at bounding box center [415, 351] width 24 height 24
type input "Redação (conteúdos Institucionais - notion)"
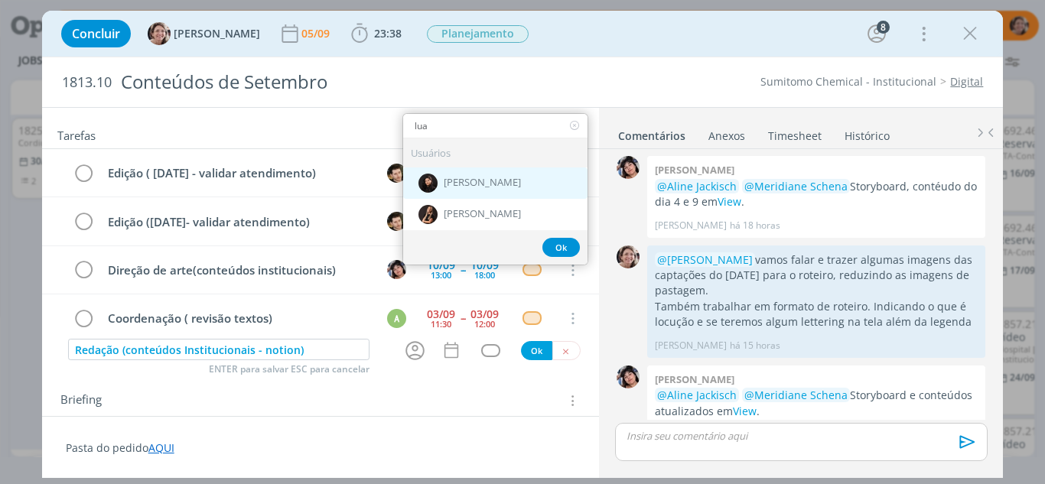
type input "lua"
click at [494, 188] on span "[PERSON_NAME]" at bounding box center [482, 183] width 77 height 12
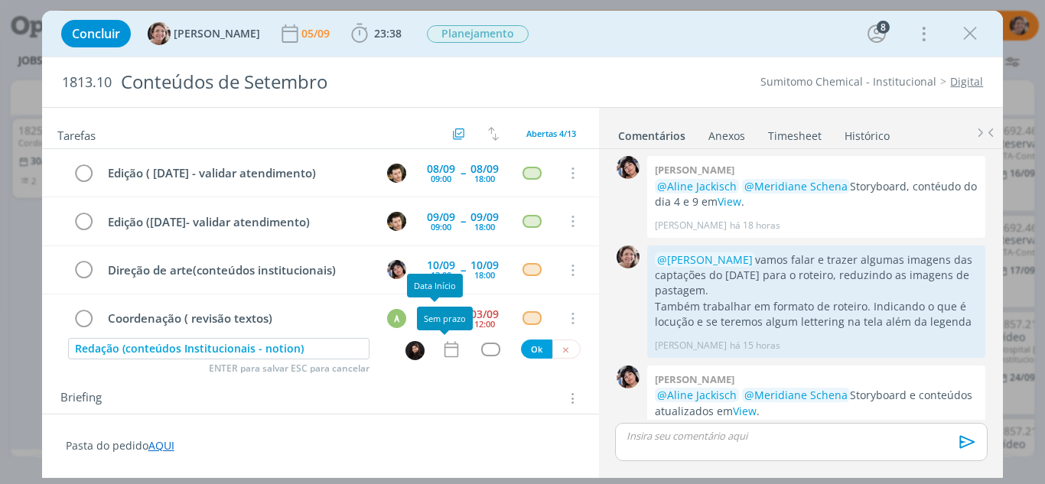
click at [448, 346] on icon "dialog" at bounding box center [451, 350] width 20 height 20
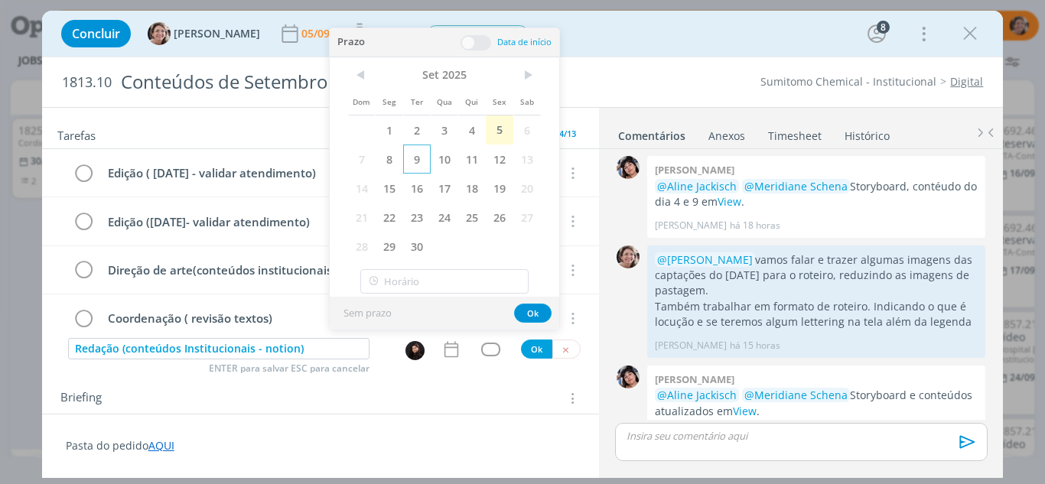
click at [422, 164] on span "9" at bounding box center [417, 159] width 28 height 29
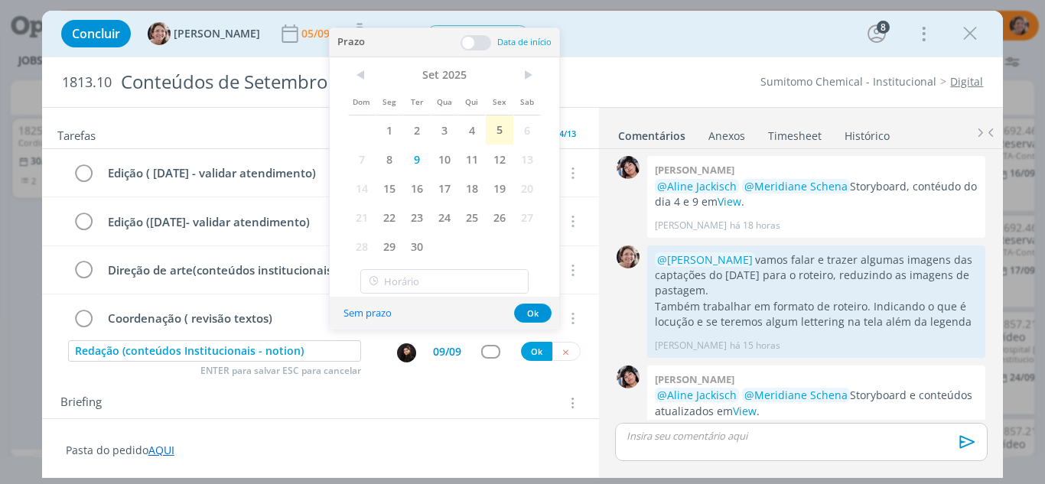
click at [472, 44] on span at bounding box center [476, 42] width 31 height 15
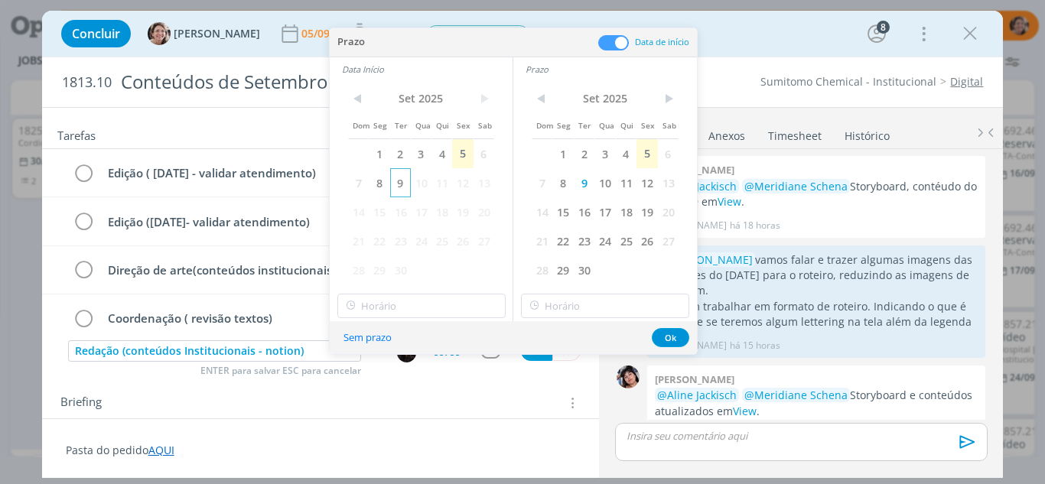
click at [398, 190] on span "9" at bounding box center [400, 182] width 21 height 29
click at [384, 305] on input "12:00" at bounding box center [421, 306] width 168 height 24
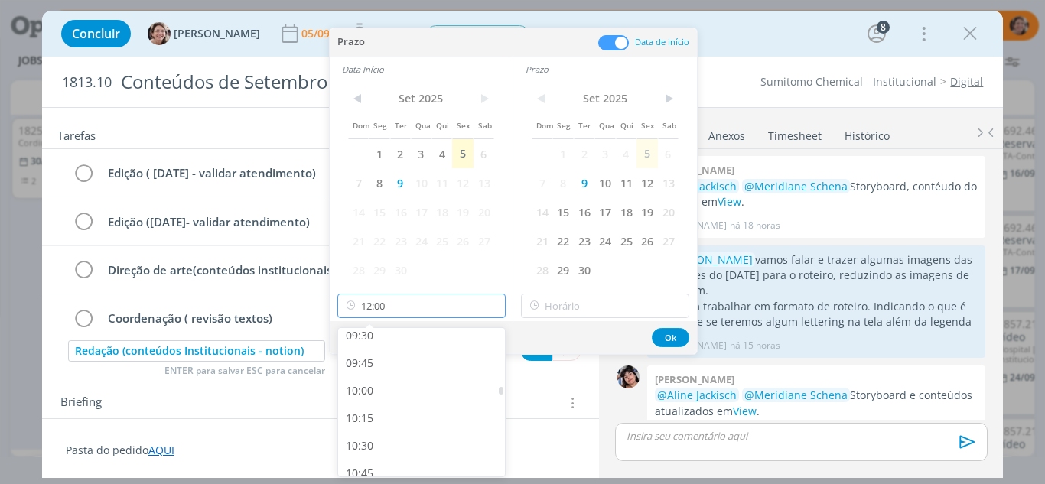
scroll to position [976, 0]
click at [368, 360] on div "09:00" at bounding box center [423, 357] width 171 height 28
type input "09:00"
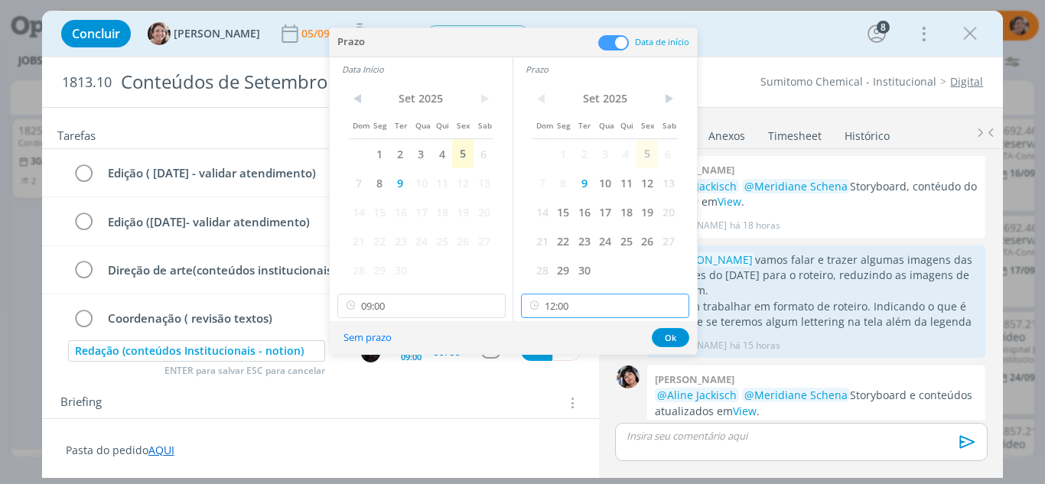
click at [564, 306] on input "12:00" at bounding box center [605, 306] width 168 height 24
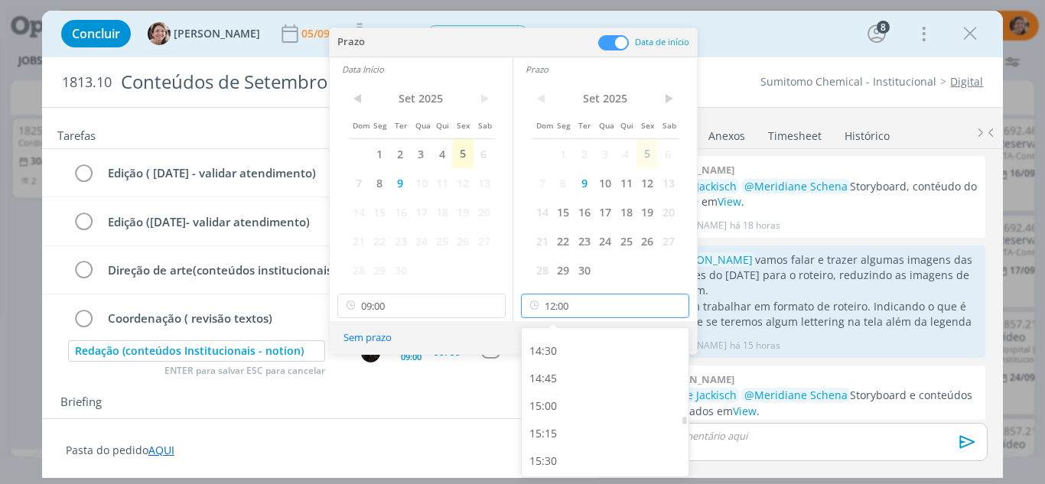
scroll to position [1665, 0]
click at [565, 438] on div "16:00" at bounding box center [607, 440] width 171 height 28
type input "16:00"
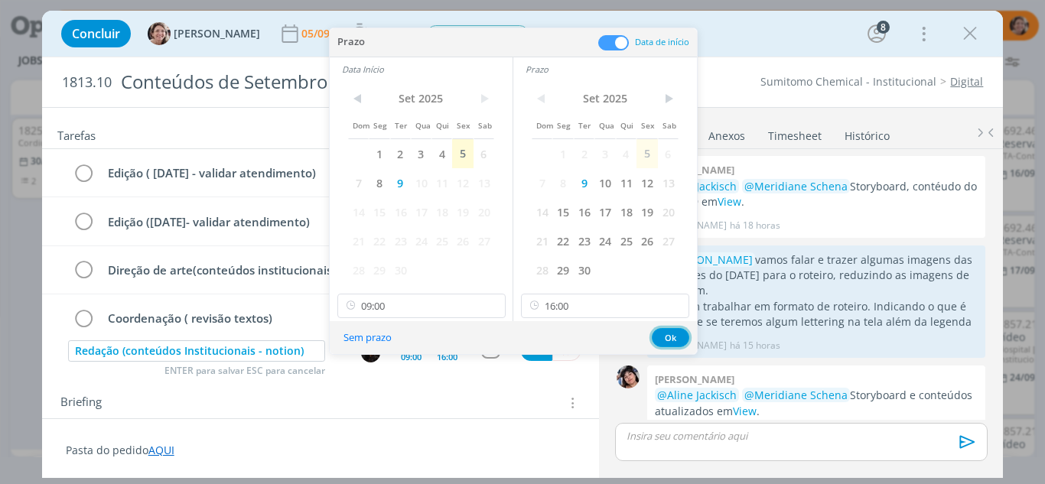
click at [669, 335] on button "Ok" at bounding box center [670, 337] width 37 height 19
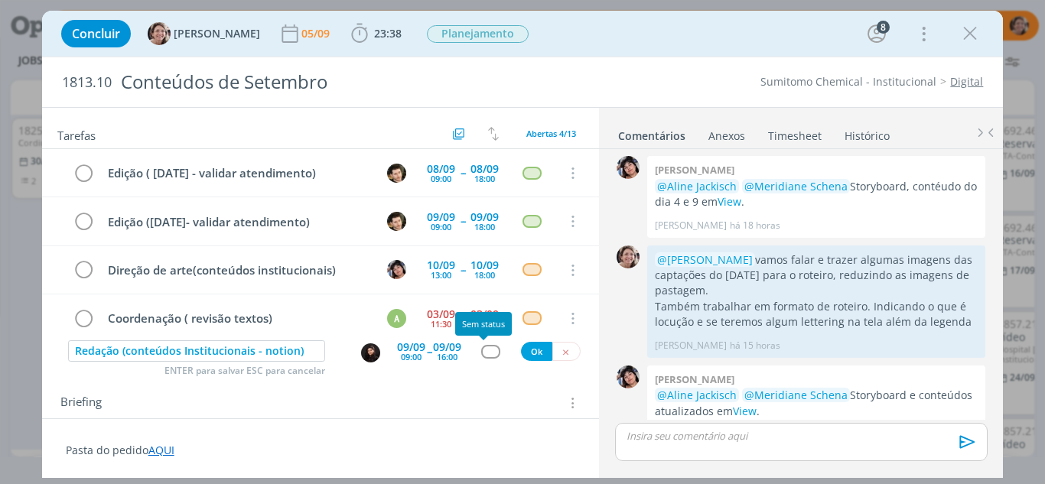
click at [481, 354] on div "dialog" at bounding box center [490, 351] width 19 height 13
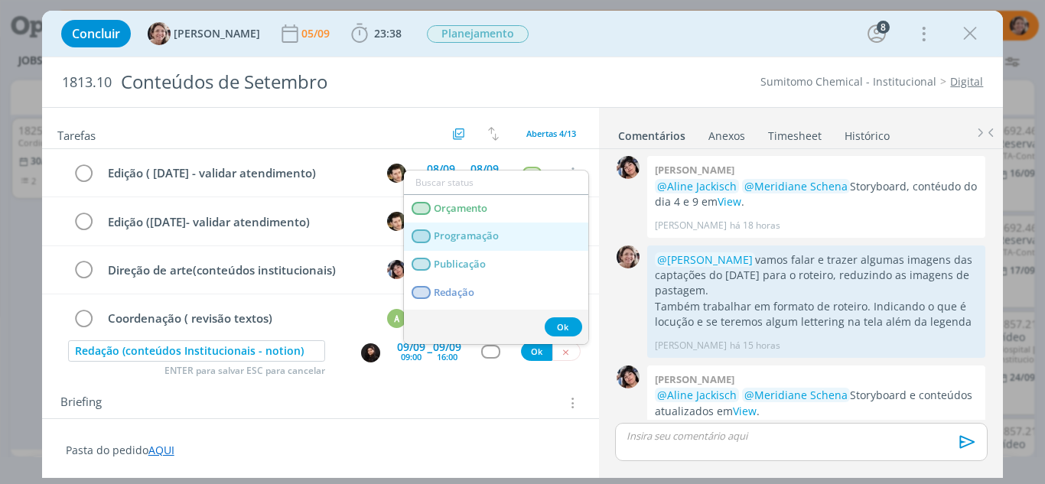
scroll to position [306, 0]
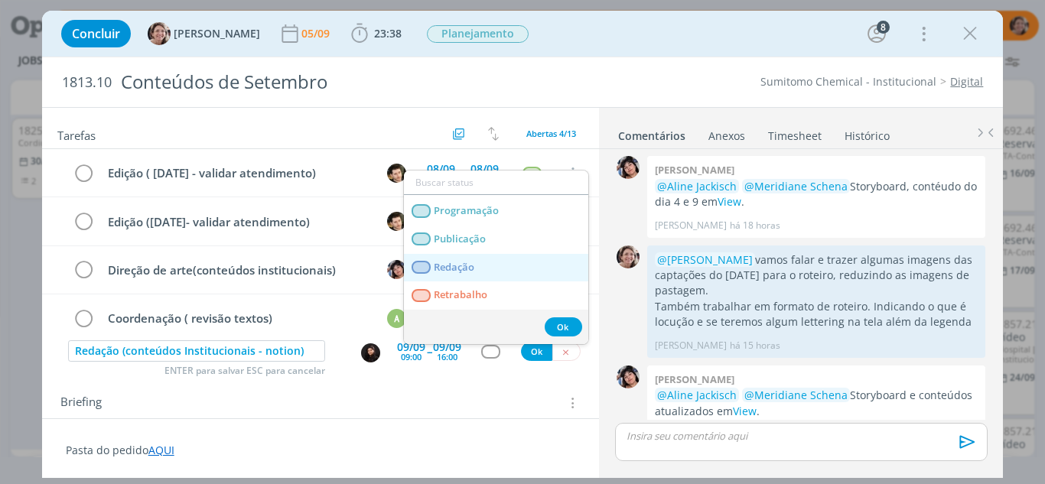
click at [461, 273] on span "Redação" at bounding box center [454, 268] width 41 height 12
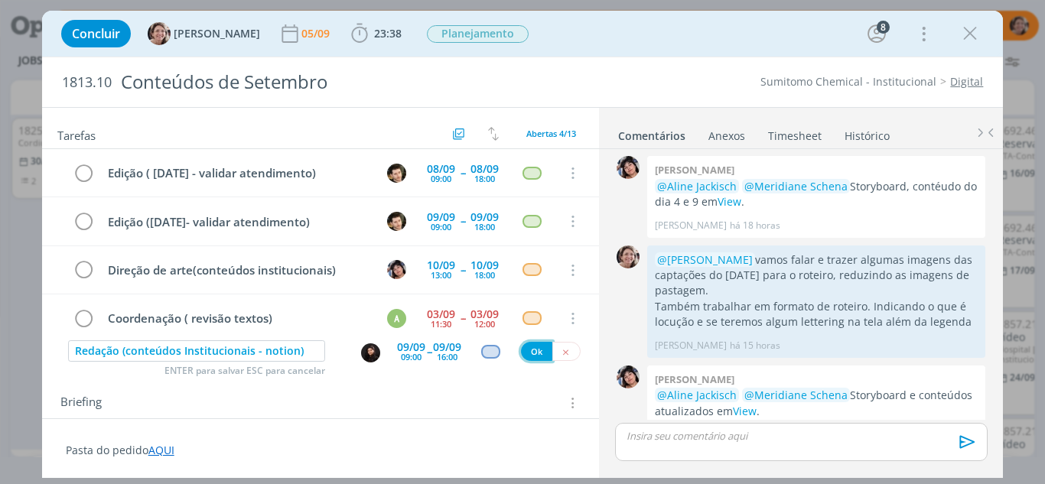
click at [522, 351] on button "Ok" at bounding box center [536, 351] width 31 height 19
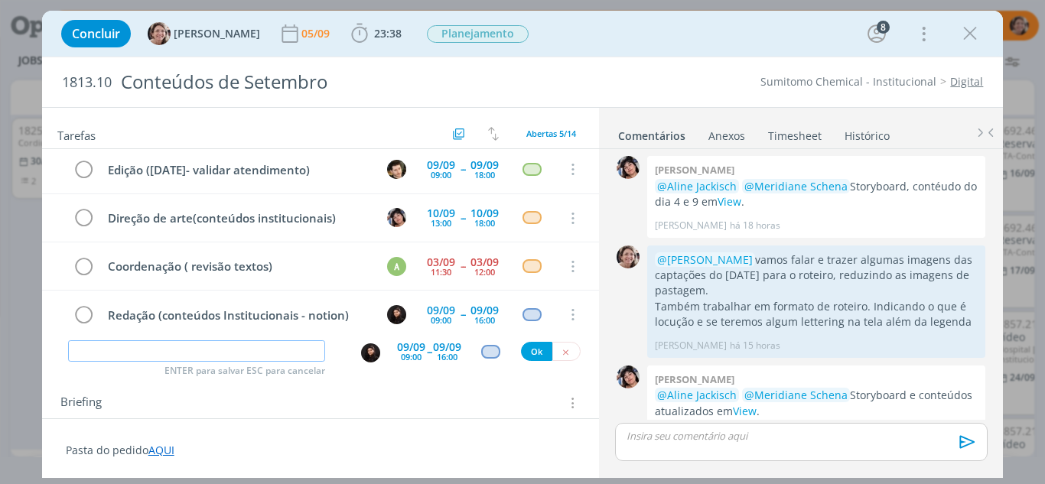
click at [156, 355] on input "dialog" at bounding box center [197, 350] width 258 height 21
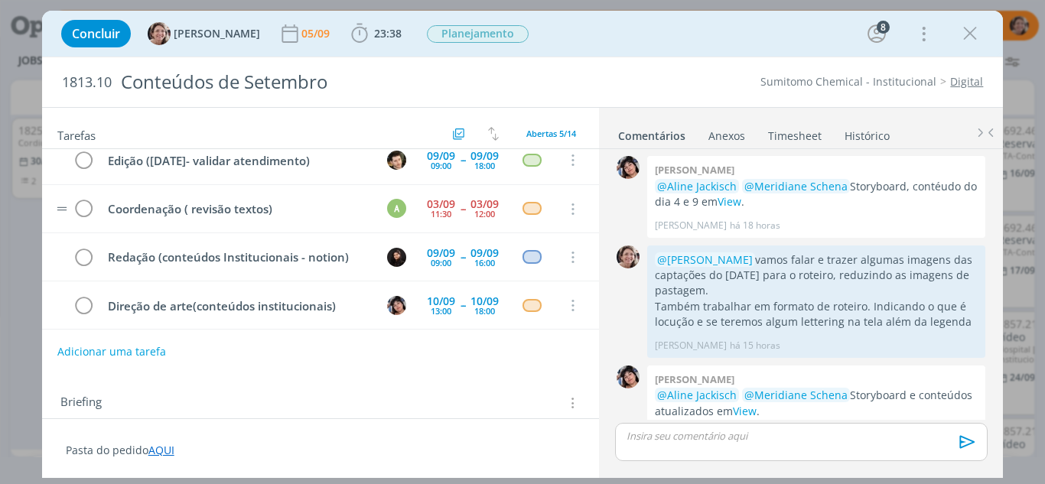
scroll to position [65, 0]
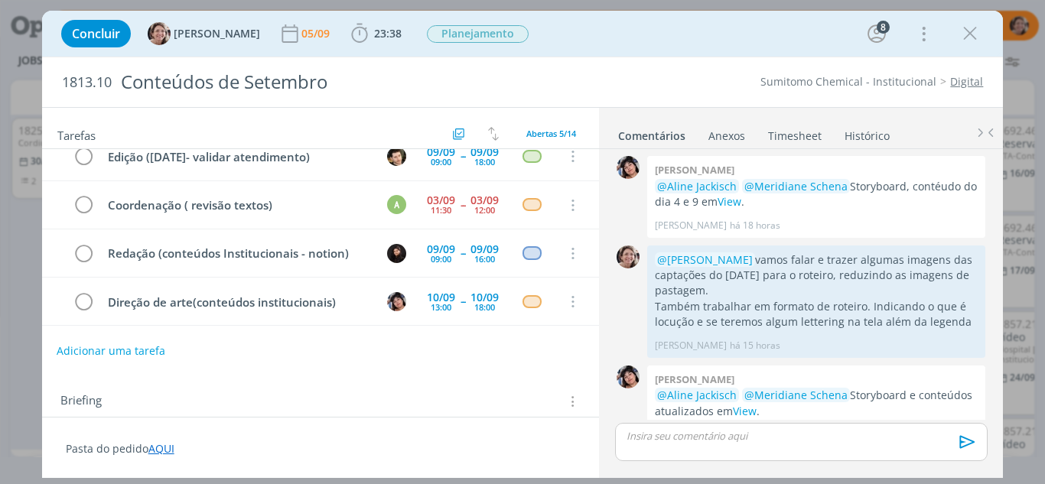
click at [152, 349] on button "Adicionar uma tarefa" at bounding box center [111, 351] width 109 height 26
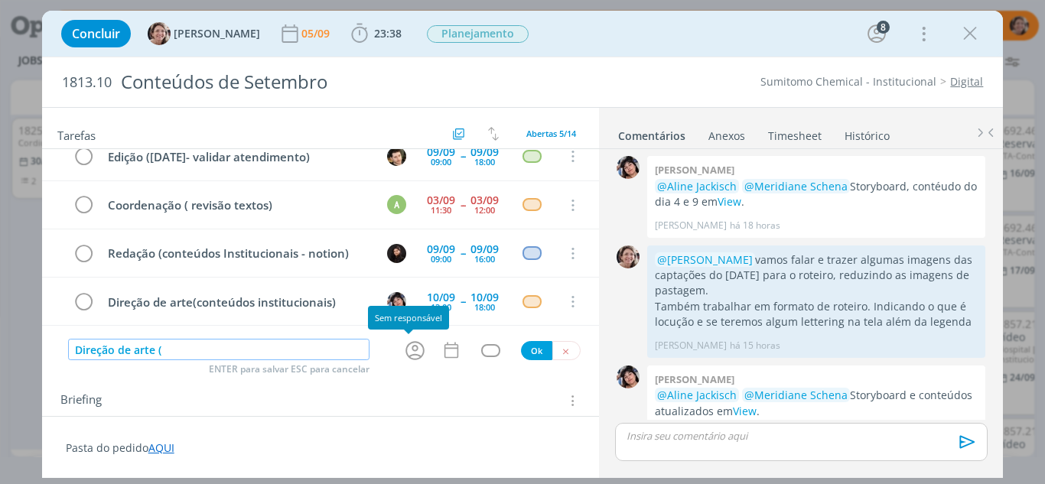
click at [410, 347] on icon "dialog" at bounding box center [414, 350] width 19 height 19
type input "Direção de arte ("
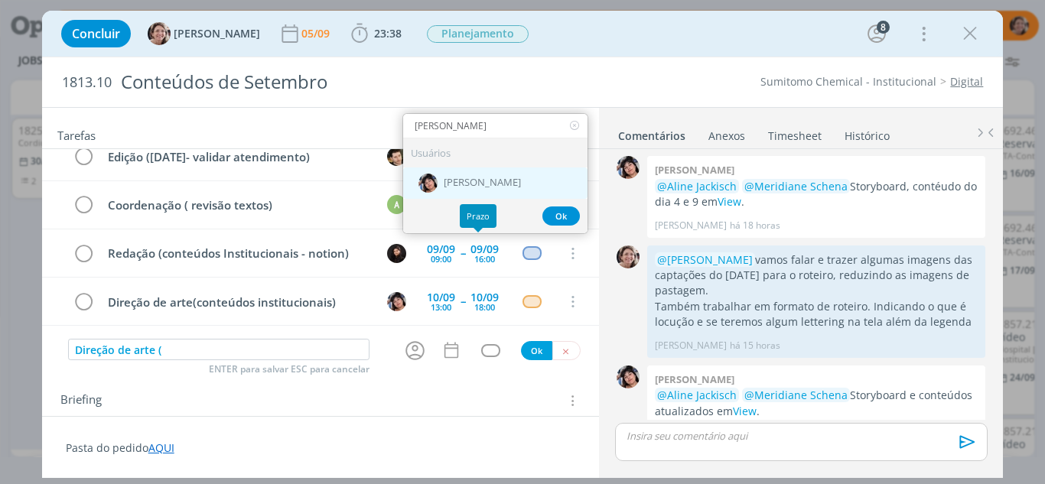
type input "[PERSON_NAME]"
click at [509, 175] on div "[PERSON_NAME]" at bounding box center [495, 183] width 184 height 31
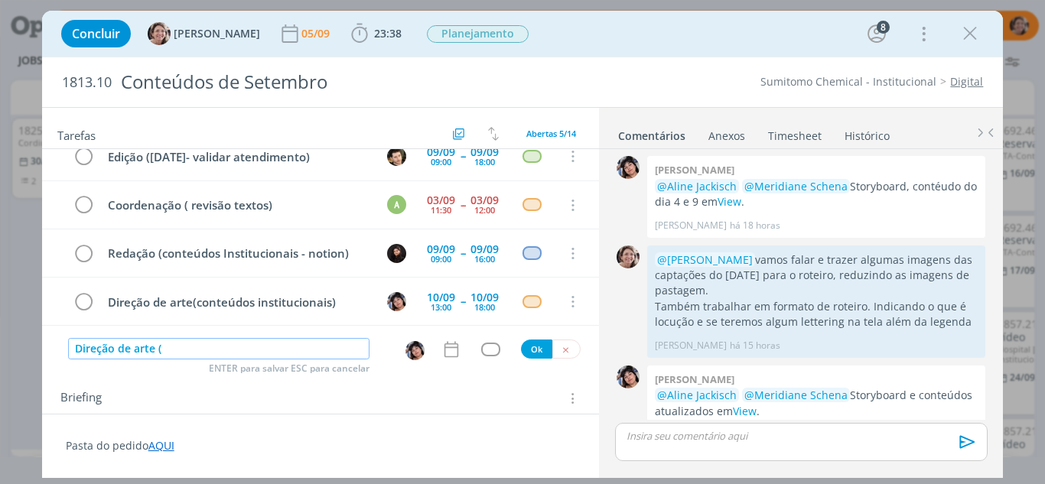
click at [249, 349] on input "Direção de arte (" at bounding box center [219, 348] width 302 height 21
type input "Direção de arte (ajustes atendimento)"
click at [443, 349] on icon "dialog" at bounding box center [451, 350] width 20 height 20
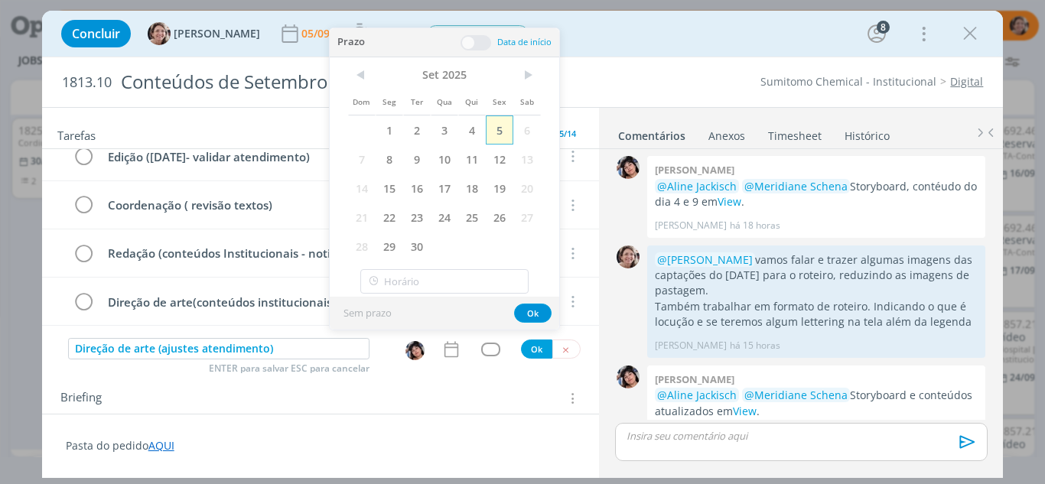
click at [500, 129] on span "5" at bounding box center [500, 130] width 28 height 29
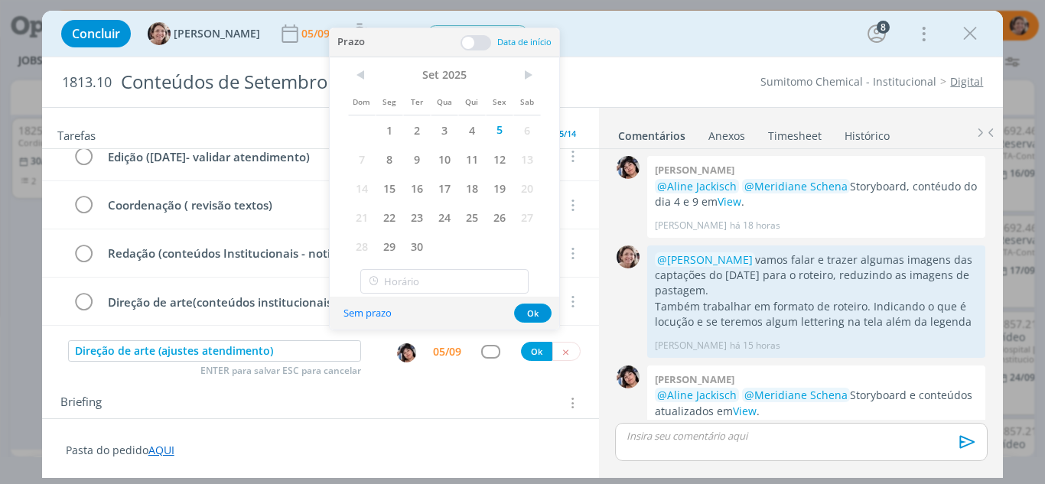
click at [472, 41] on span at bounding box center [476, 42] width 31 height 15
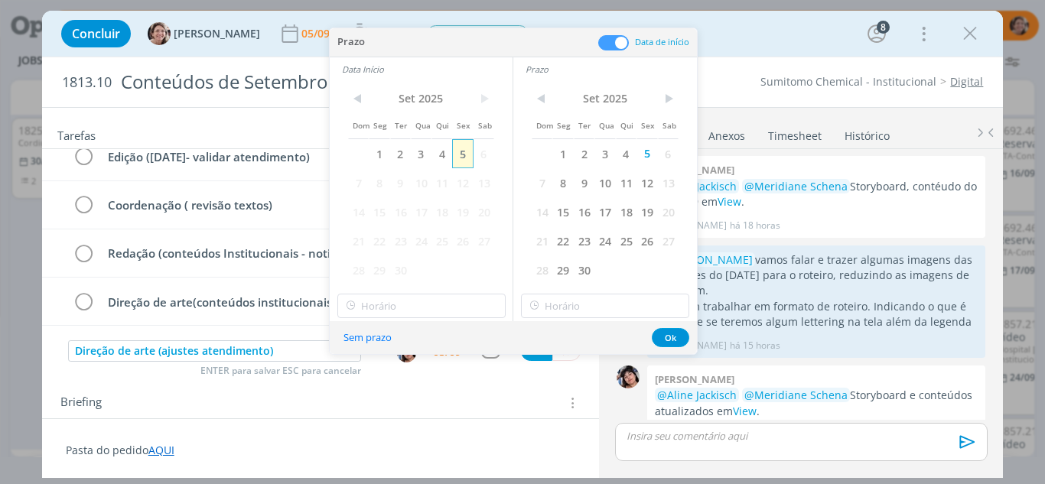
click at [461, 155] on span "5" at bounding box center [462, 153] width 21 height 29
type input "13:00"
click at [396, 313] on input "13:00" at bounding box center [421, 306] width 168 height 24
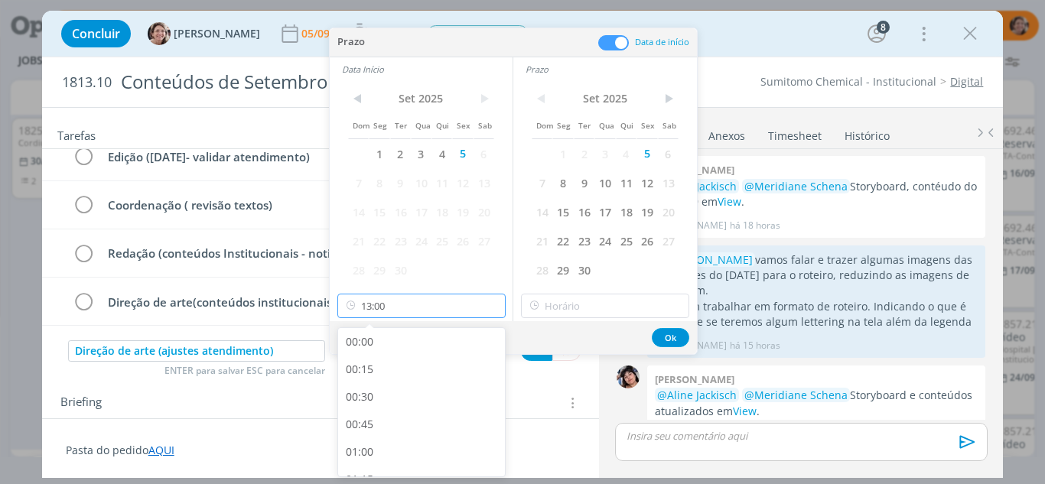
scroll to position [1316, 0]
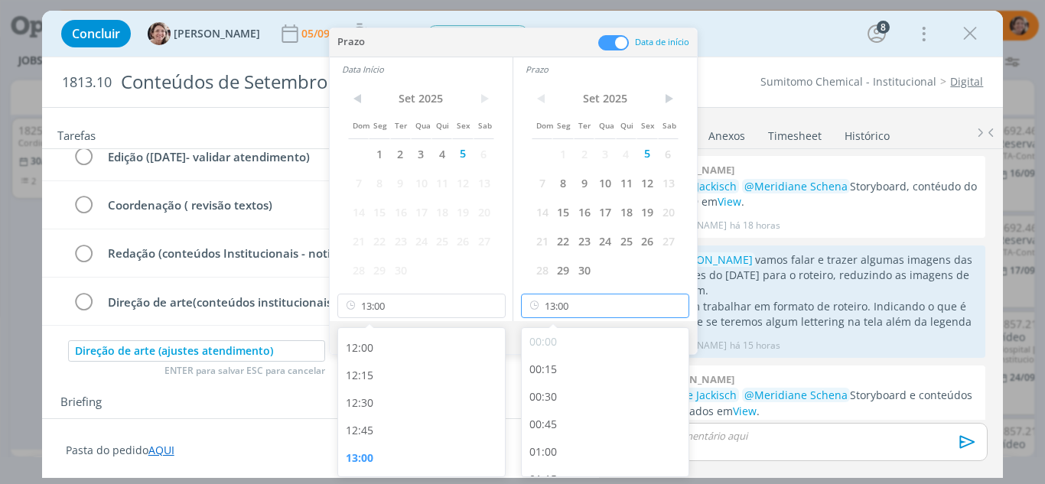
click at [597, 300] on input "13:00" at bounding box center [605, 306] width 168 height 24
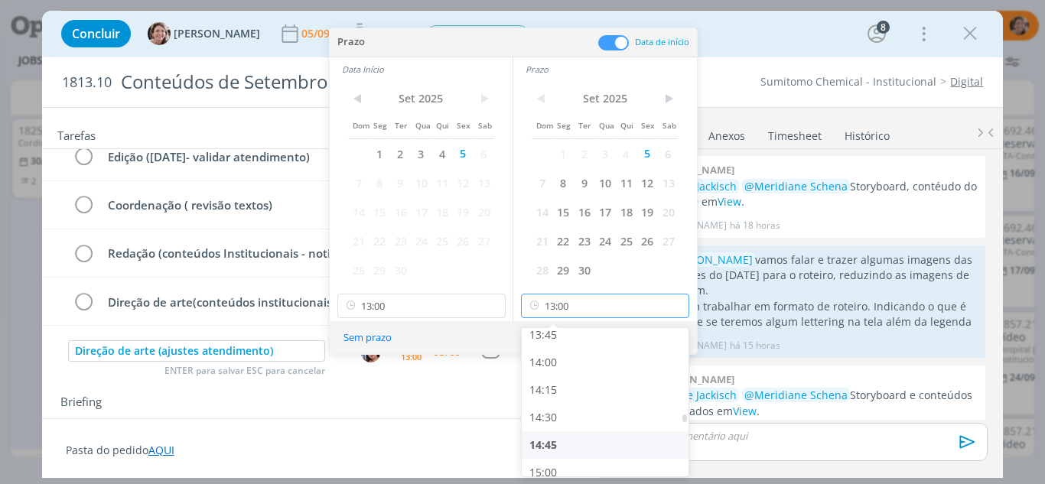
scroll to position [1545, 0]
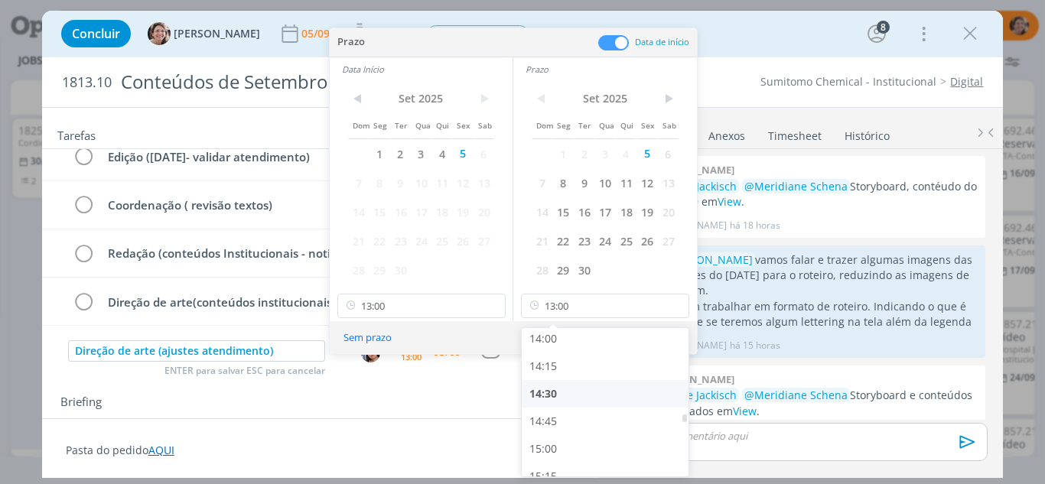
click at [560, 382] on div "14:30" at bounding box center [607, 394] width 171 height 28
type input "14:30"
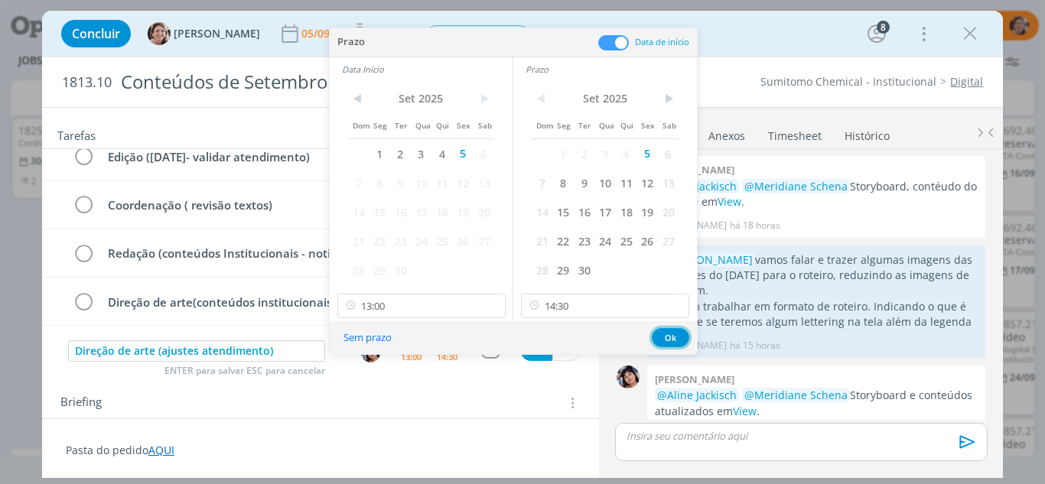
click at [678, 337] on button "Ok" at bounding box center [670, 337] width 37 height 19
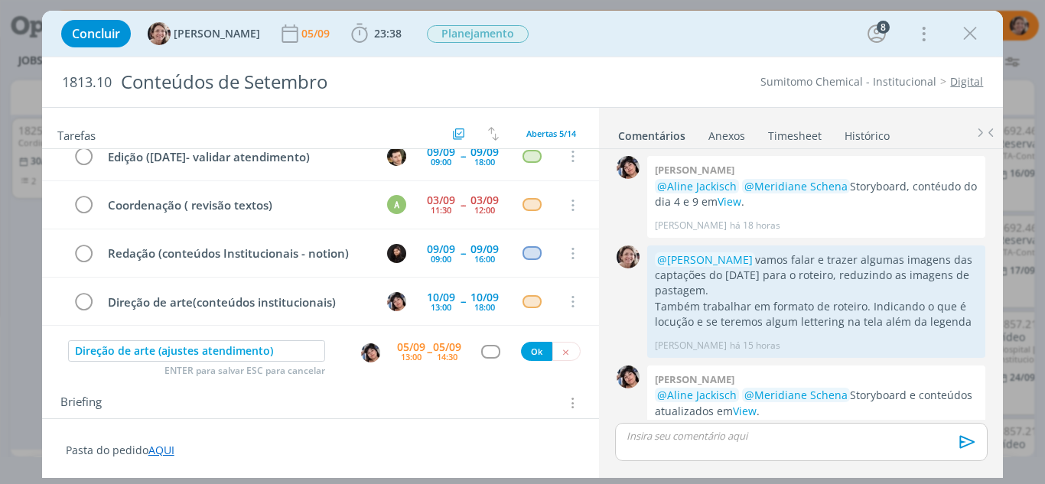
click at [489, 353] on div "dialog" at bounding box center [490, 351] width 19 height 13
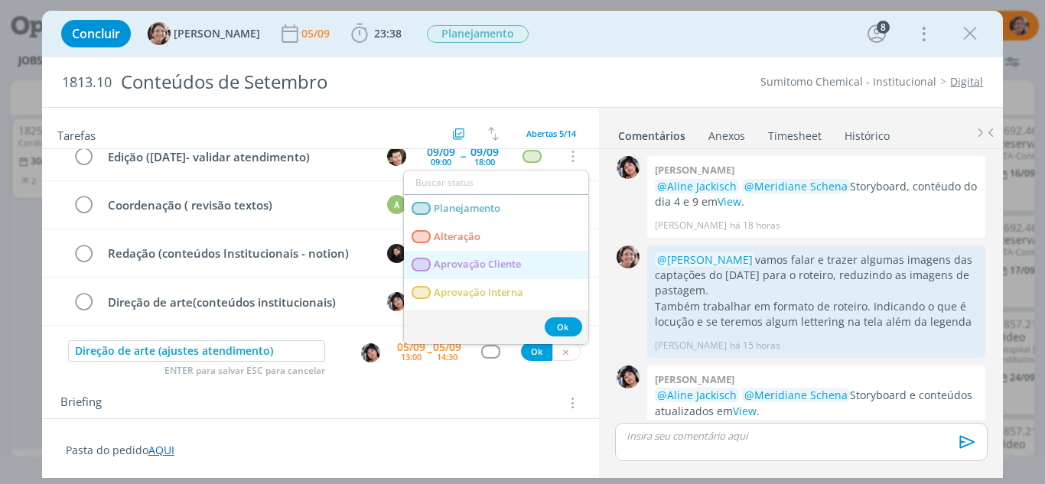
scroll to position [76, 0]
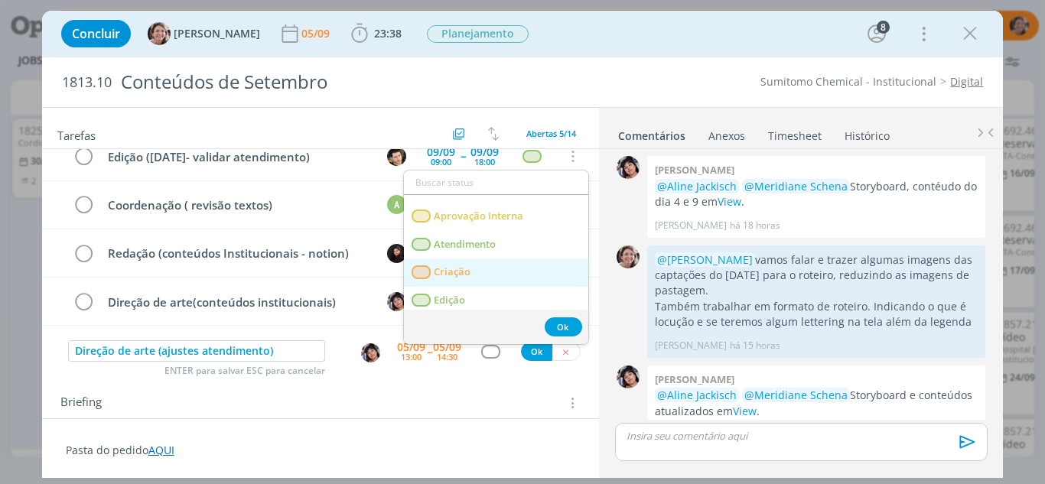
click at [483, 269] on link "Criação" at bounding box center [496, 273] width 184 height 28
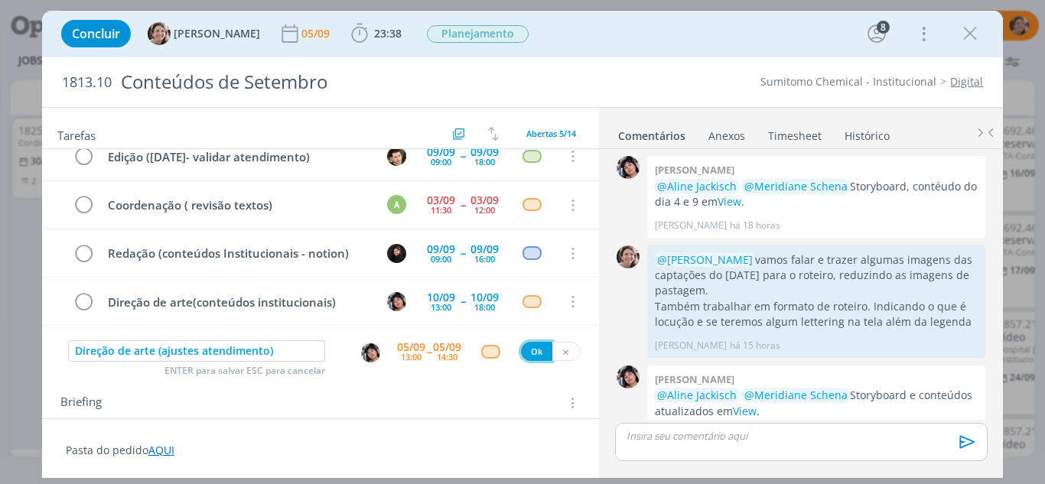
click at [531, 349] on button "Ok" at bounding box center [536, 351] width 31 height 19
